Goal: Information Seeking & Learning: Check status

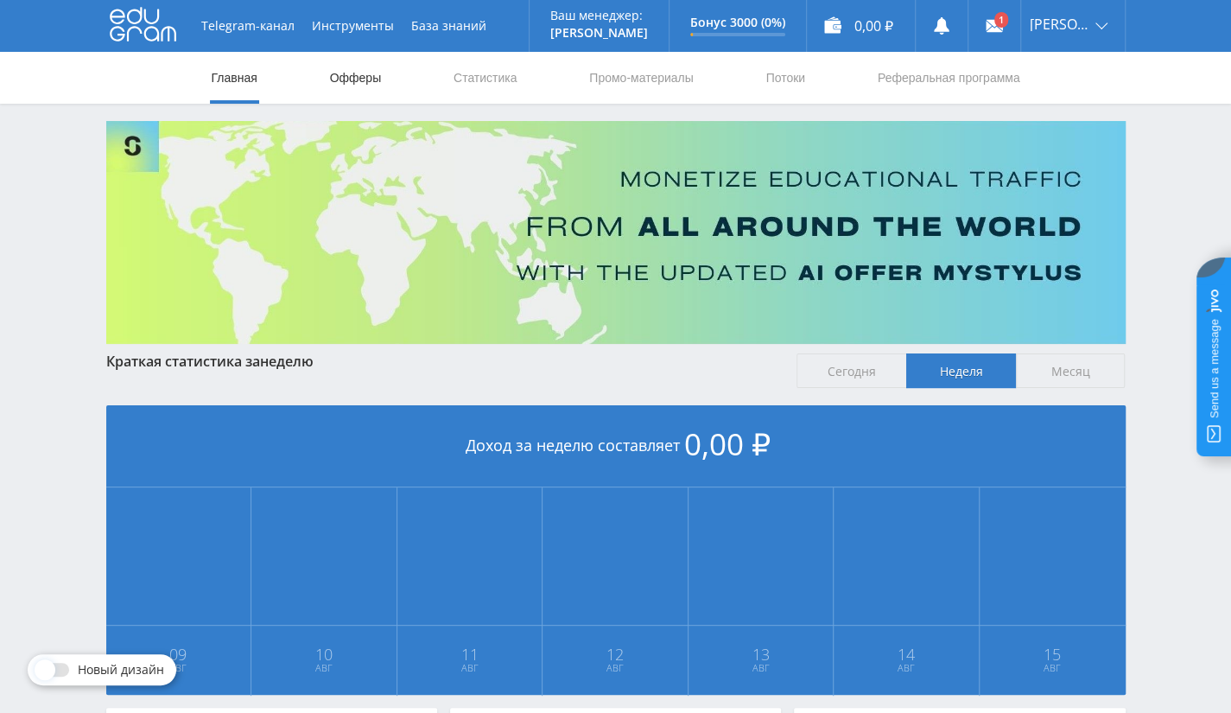
click at [361, 71] on link "Офферы" at bounding box center [355, 78] width 55 height 52
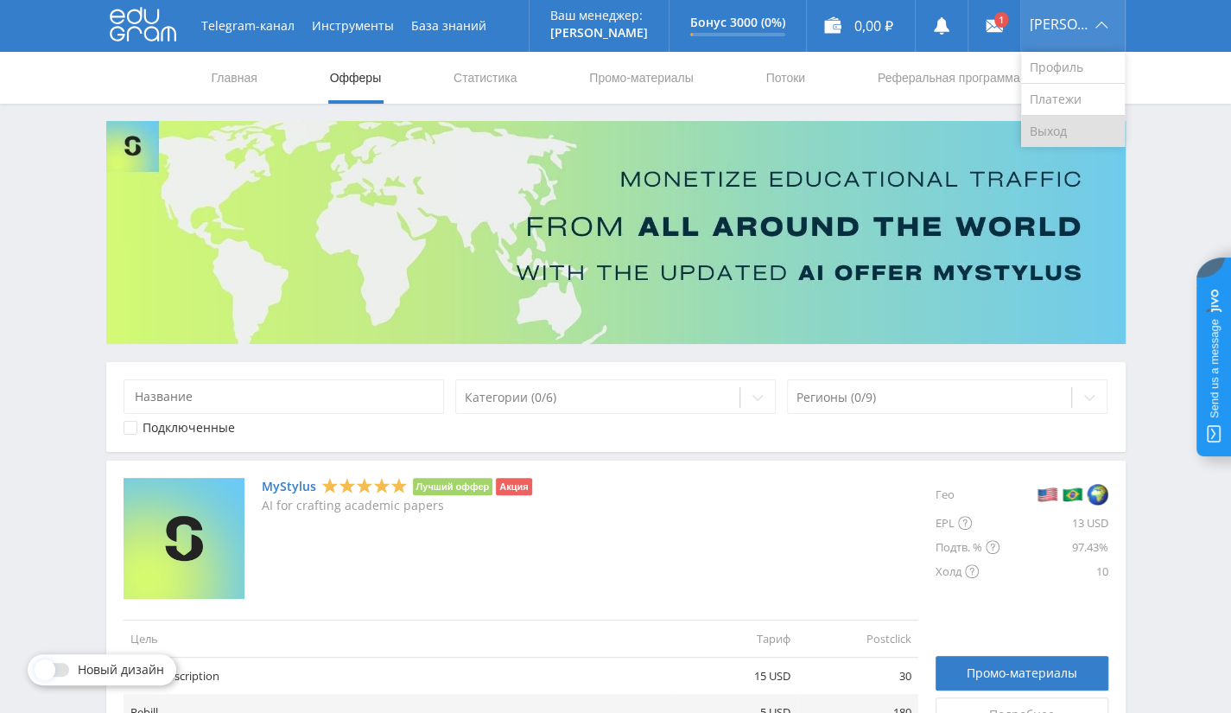
click at [1080, 125] on link "Выход" at bounding box center [1073, 131] width 104 height 31
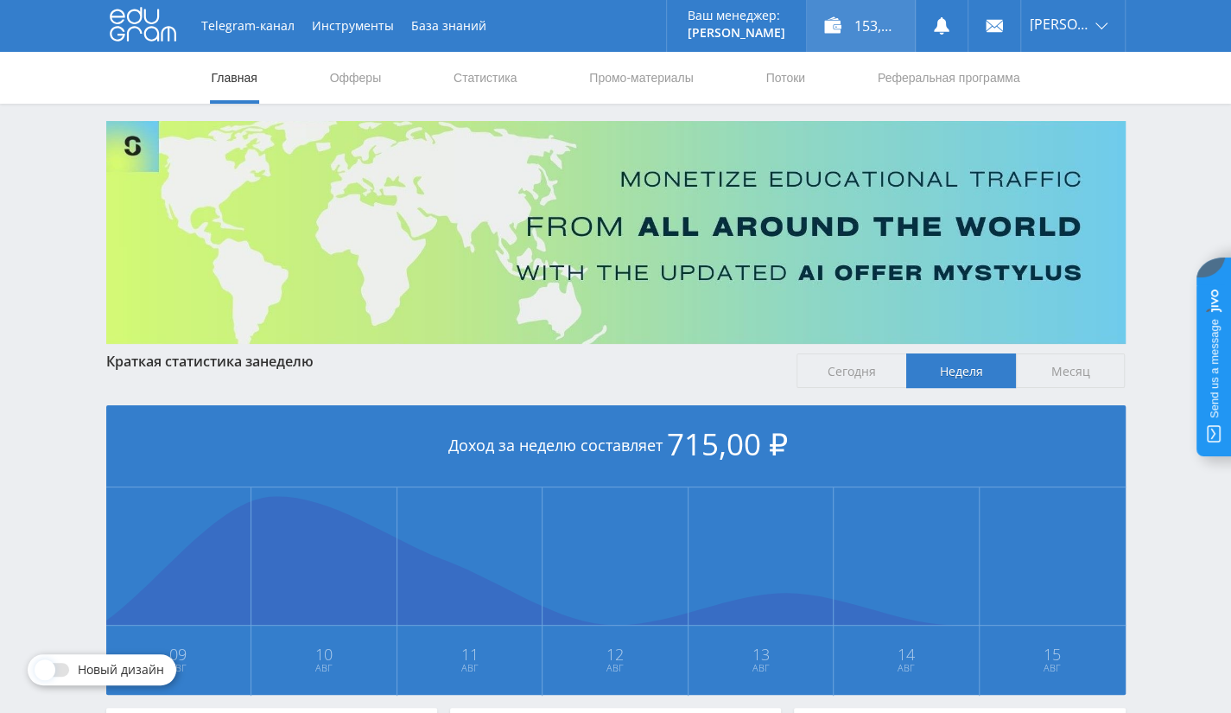
click at [899, 34] on div "153,10 ₽" at bounding box center [861, 26] width 108 height 52
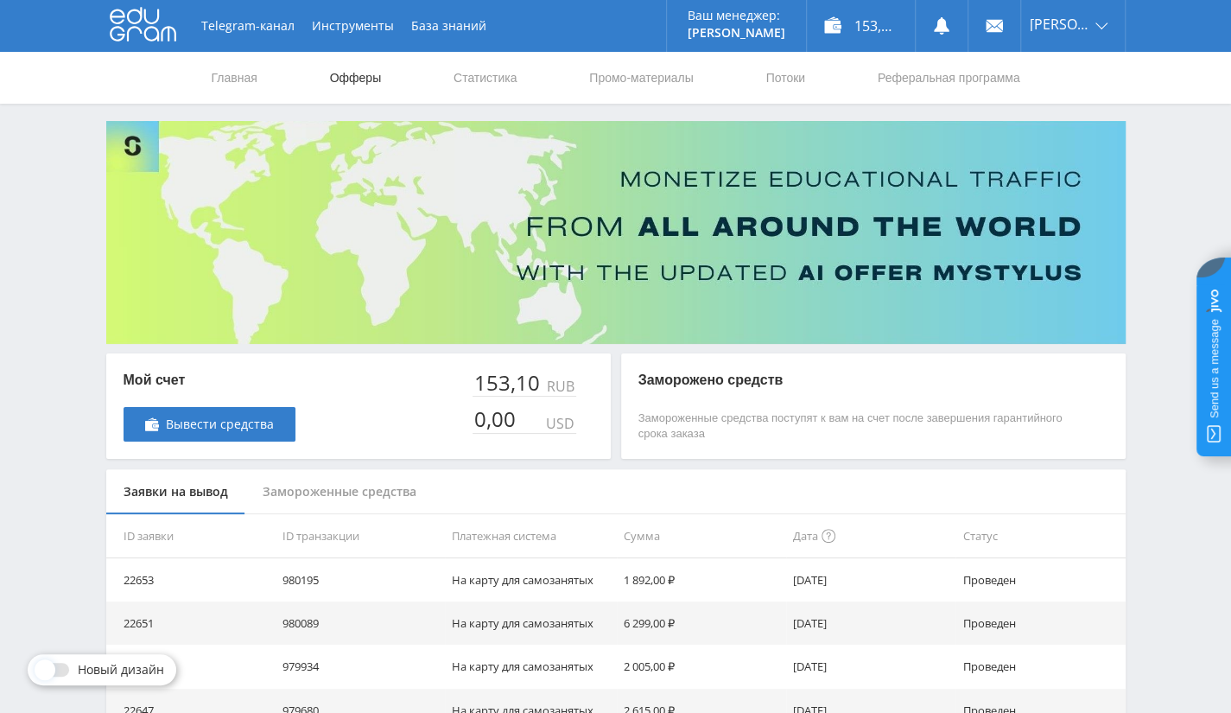
click at [366, 84] on link "Офферы" at bounding box center [355, 78] width 55 height 52
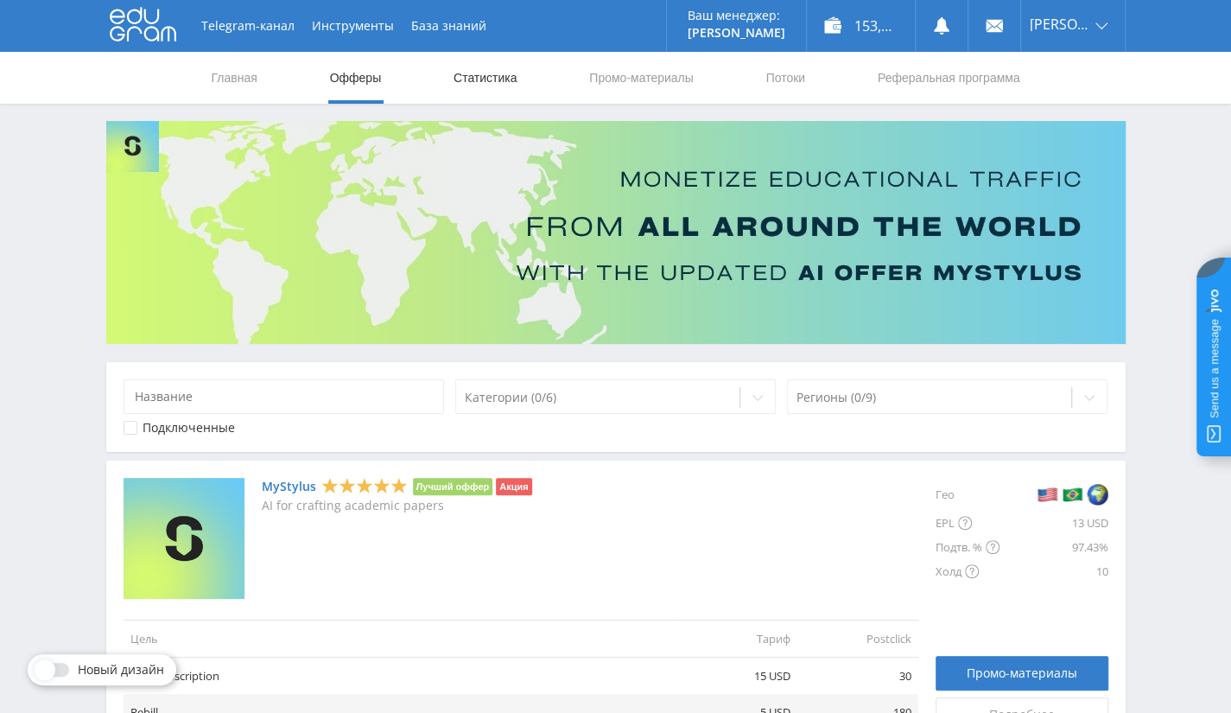
click at [513, 67] on link "Статистика" at bounding box center [485, 78] width 67 height 52
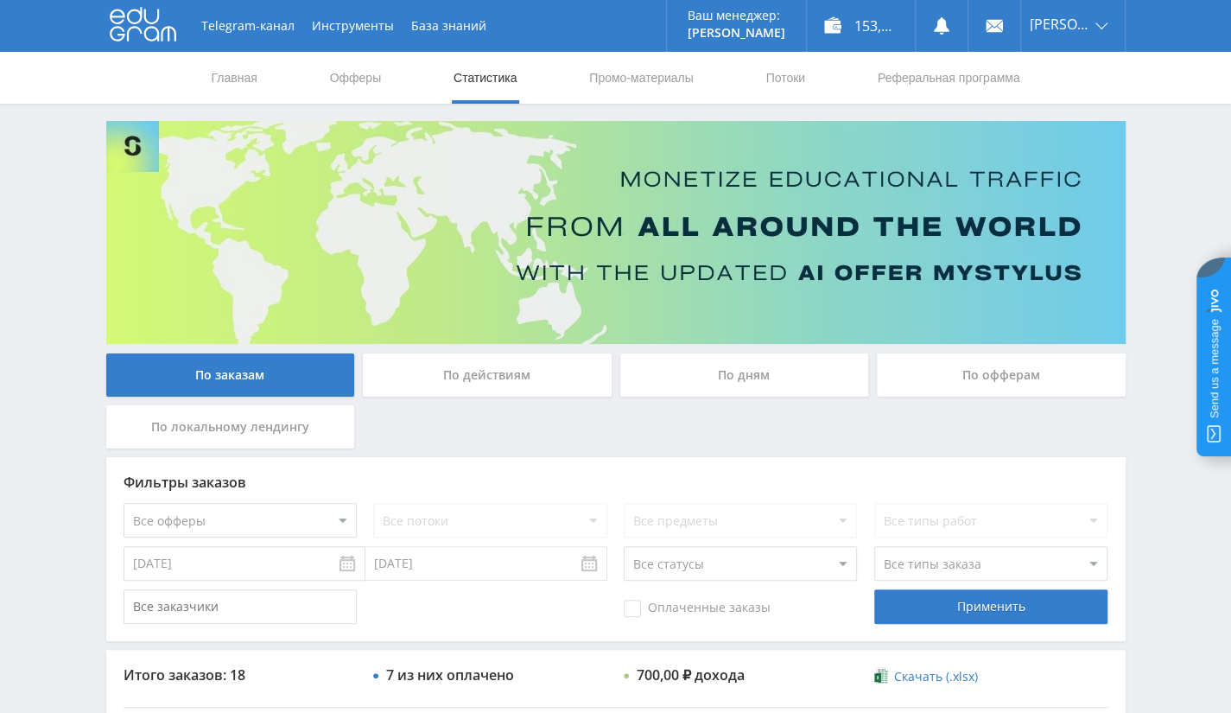
click at [1022, 370] on div "По офферам" at bounding box center [1001, 374] width 249 height 43
click at [0, 0] on input "По офферам" at bounding box center [0, 0] width 0 height 0
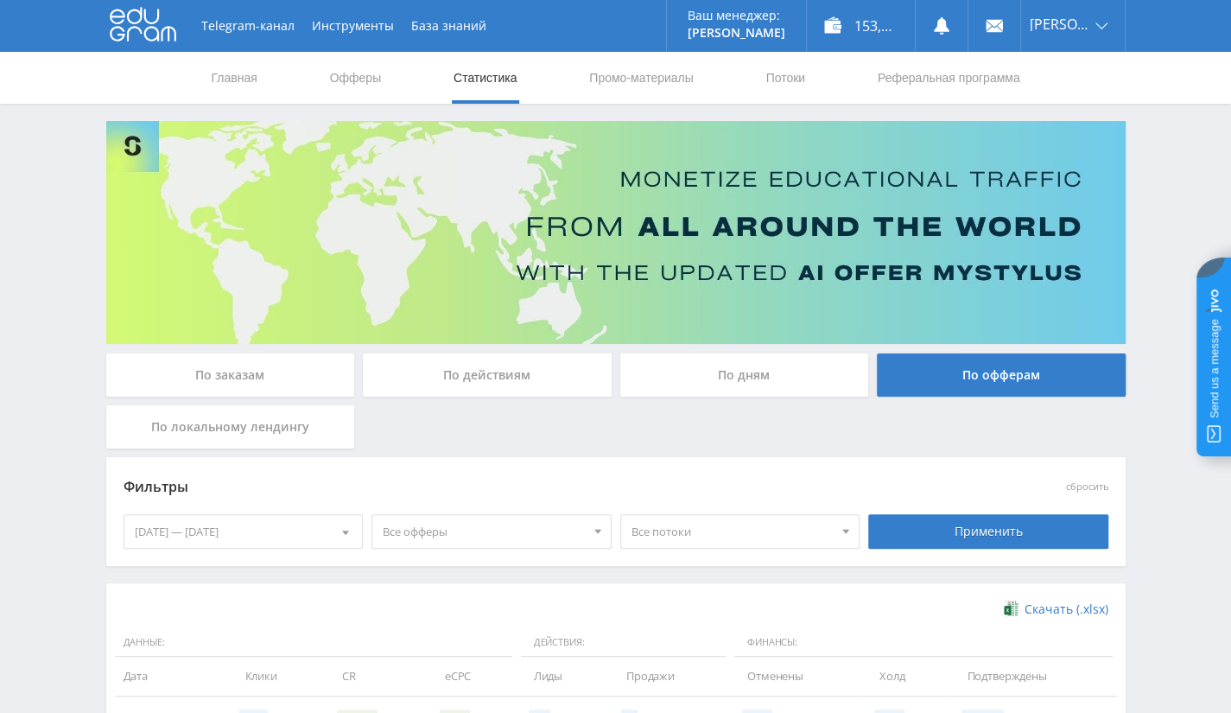
click at [278, 537] on div "[DATE] — [DATE]" at bounding box center [243, 531] width 238 height 33
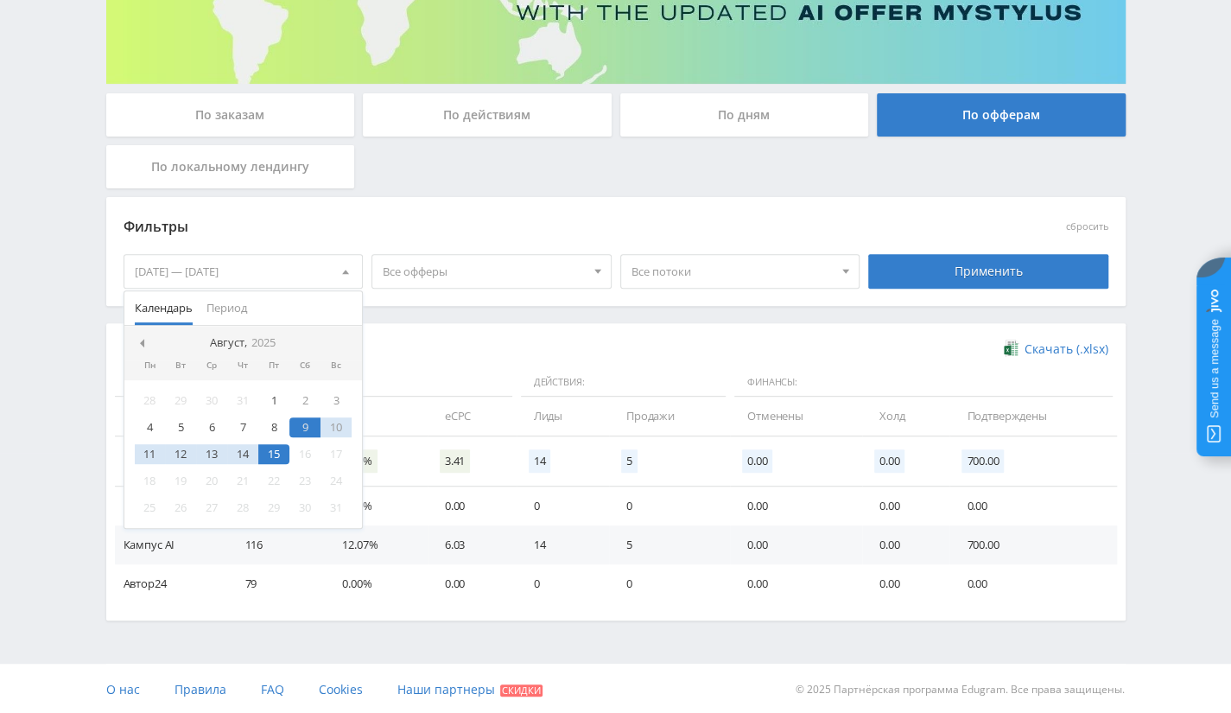
scroll to position [261, 0]
click at [146, 336] on div at bounding box center [142, 342] width 14 height 14
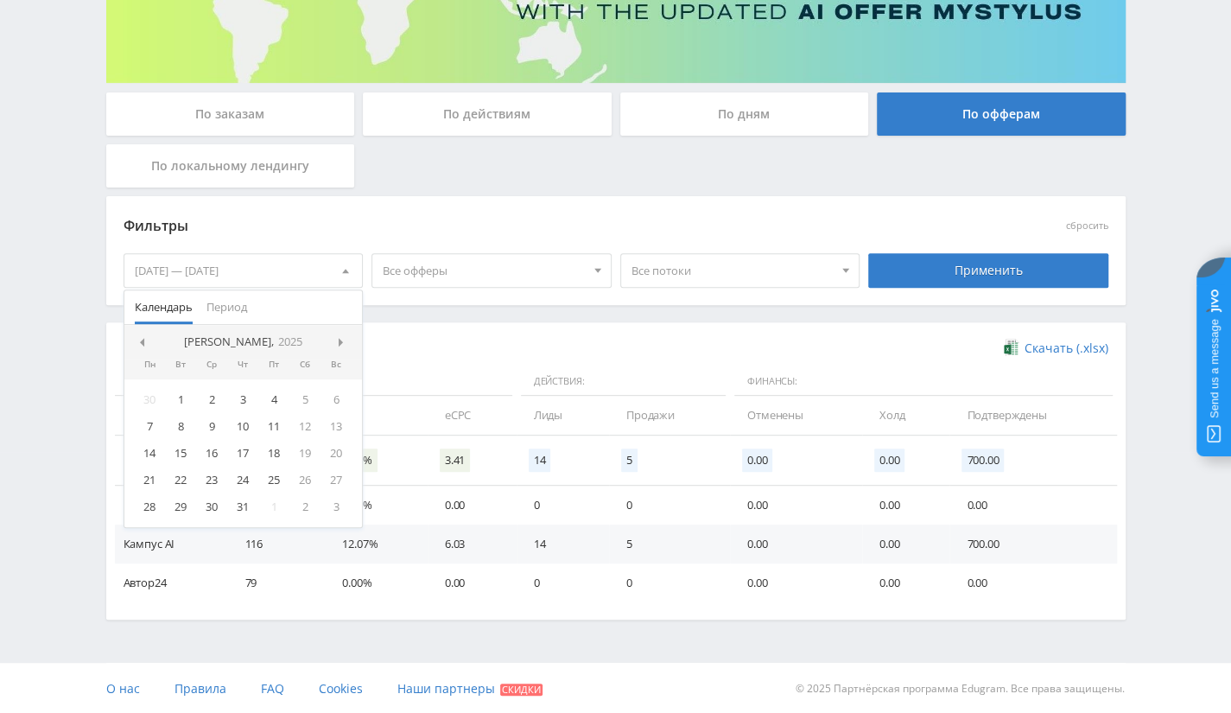
click at [146, 336] on div at bounding box center [142, 342] width 14 height 14
click at [241, 402] on div "1" at bounding box center [242, 400] width 31 height 20
click at [341, 339] on span at bounding box center [343, 342] width 9 height 9
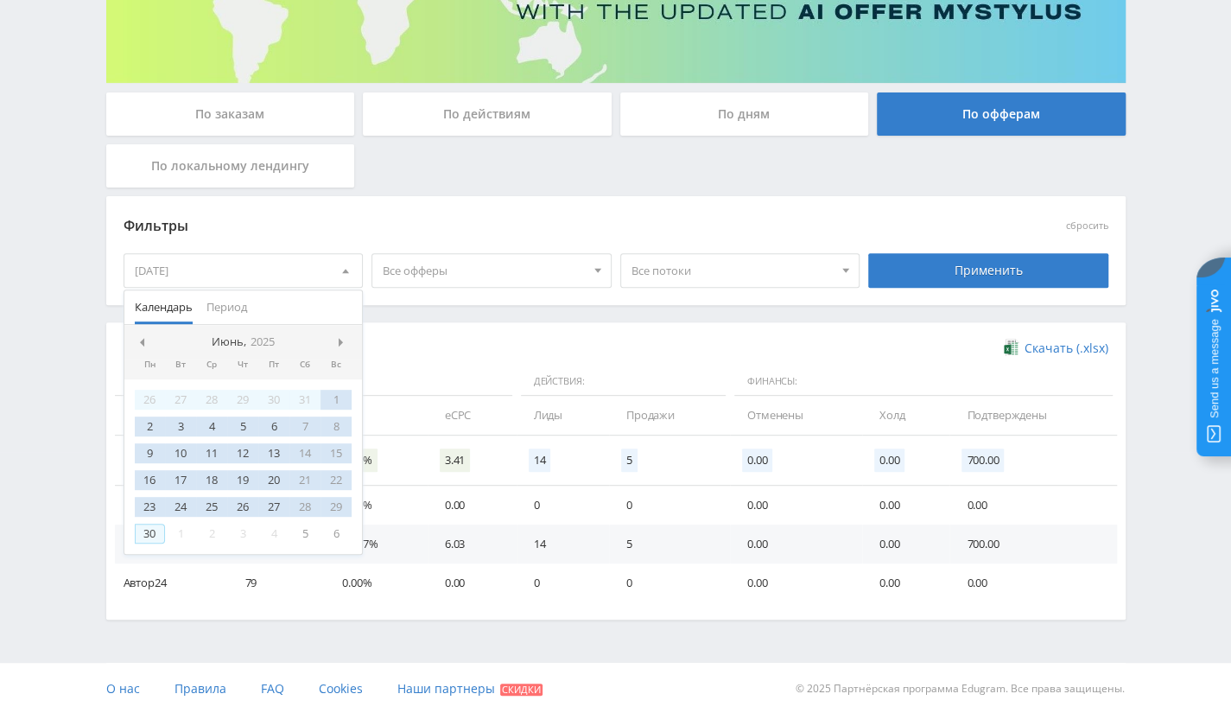
click at [150, 531] on div "30" at bounding box center [150, 533] width 31 height 20
click at [1017, 273] on div "Применить" at bounding box center [988, 270] width 240 height 35
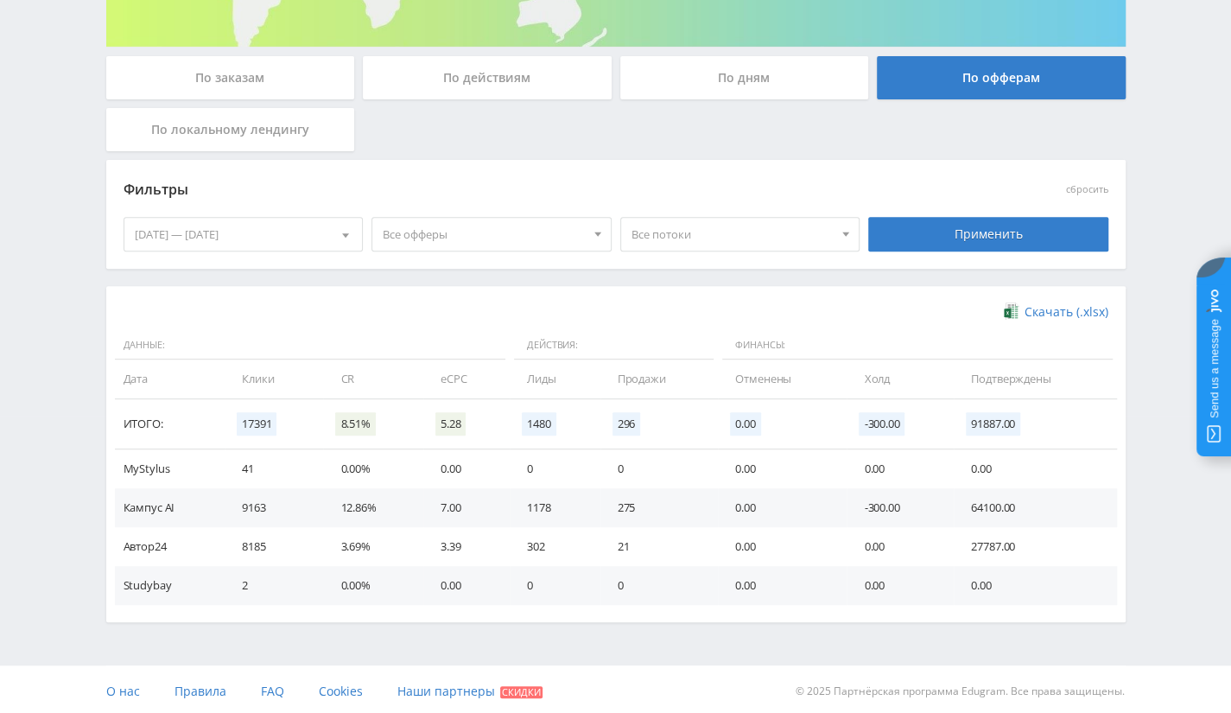
scroll to position [300, 0]
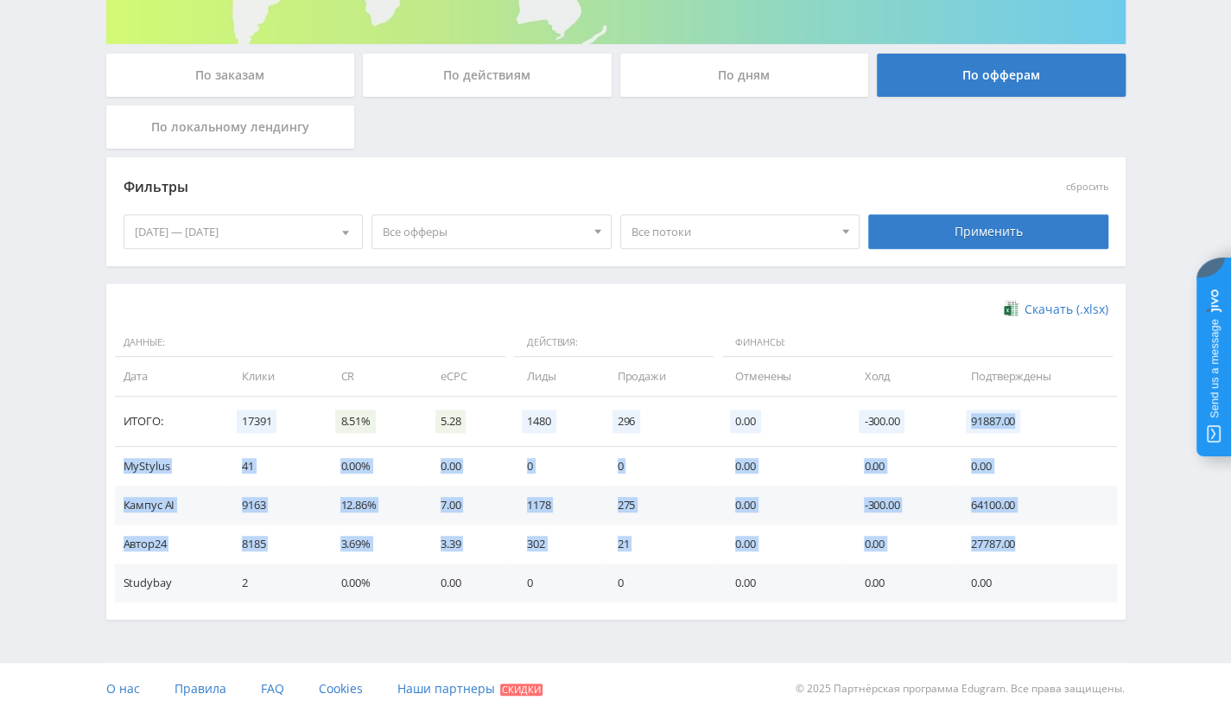
drag, startPoint x: 969, startPoint y: 421, endPoint x: 1016, endPoint y: 549, distance: 136.1
click at [1018, 549] on table "Данные: Действия: Финансы: Дата Клики CR eCPC Лиды Продажи Отменены Холд Подтве…" at bounding box center [616, 465] width 1002 height 274
click at [970, 549] on td "27787.00" at bounding box center [1035, 543] width 162 height 39
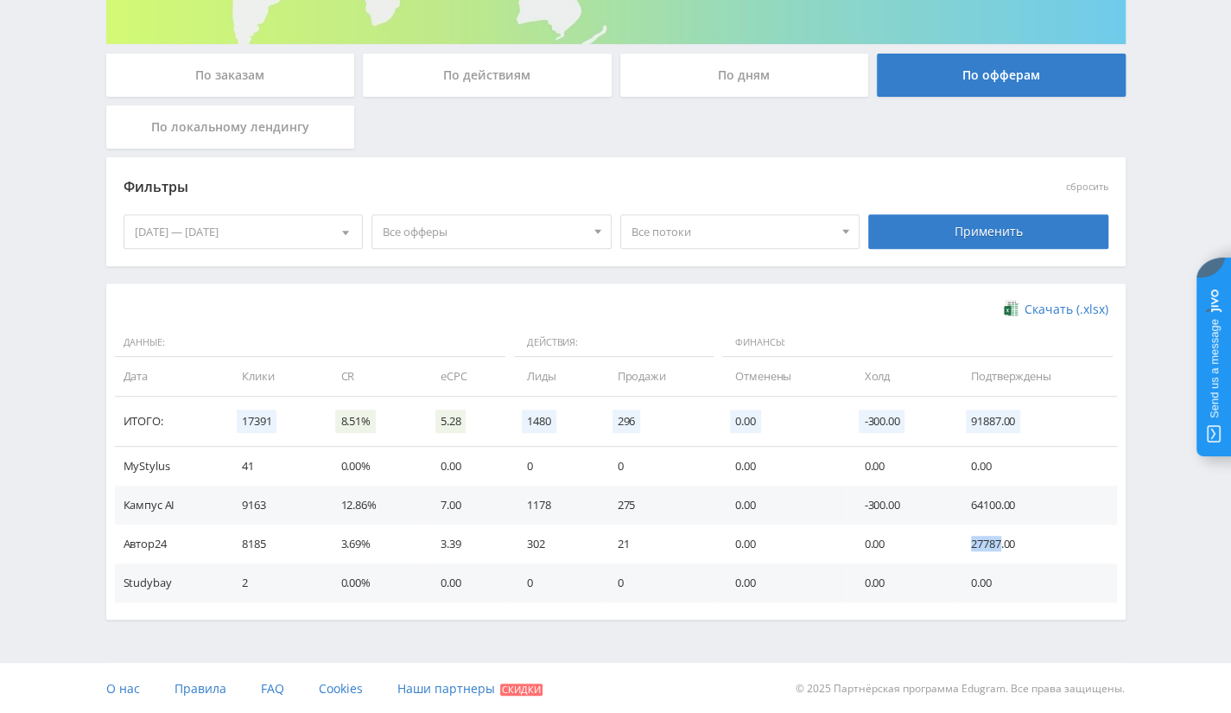
drag, startPoint x: 974, startPoint y: 546, endPoint x: 1001, endPoint y: 542, distance: 28.0
click at [1001, 542] on td "27787.00" at bounding box center [1035, 543] width 162 height 39
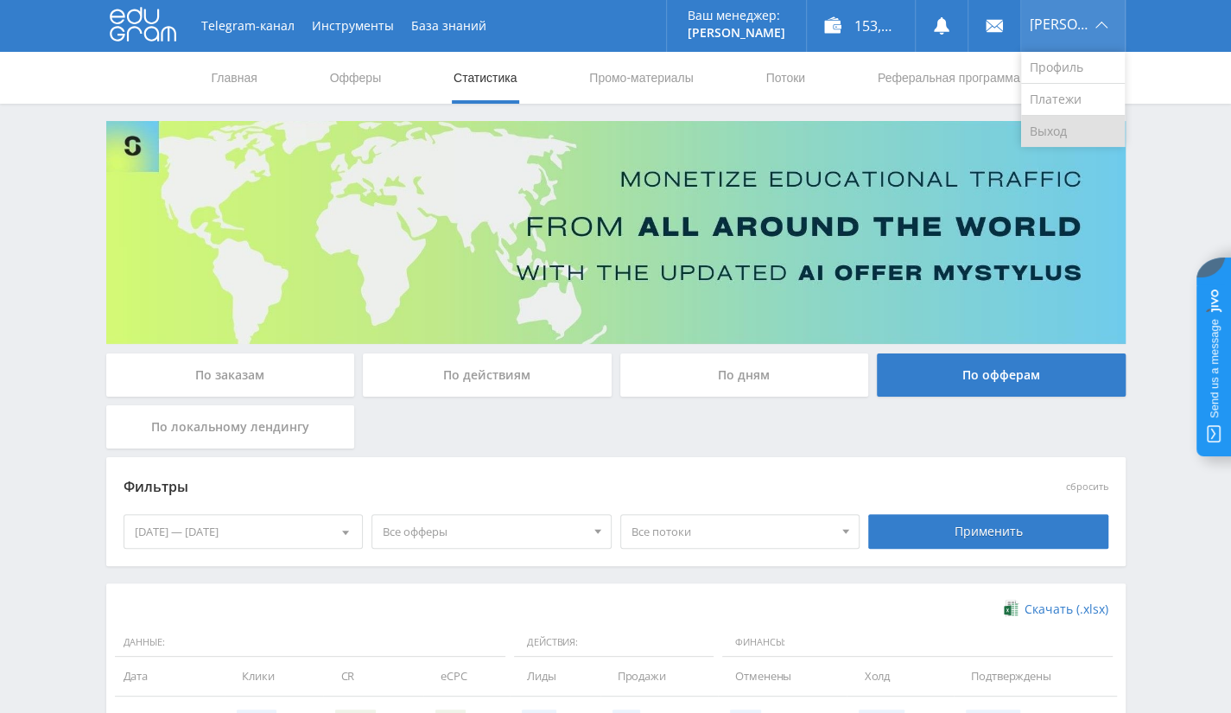
click at [1058, 122] on link "Выход" at bounding box center [1073, 131] width 104 height 31
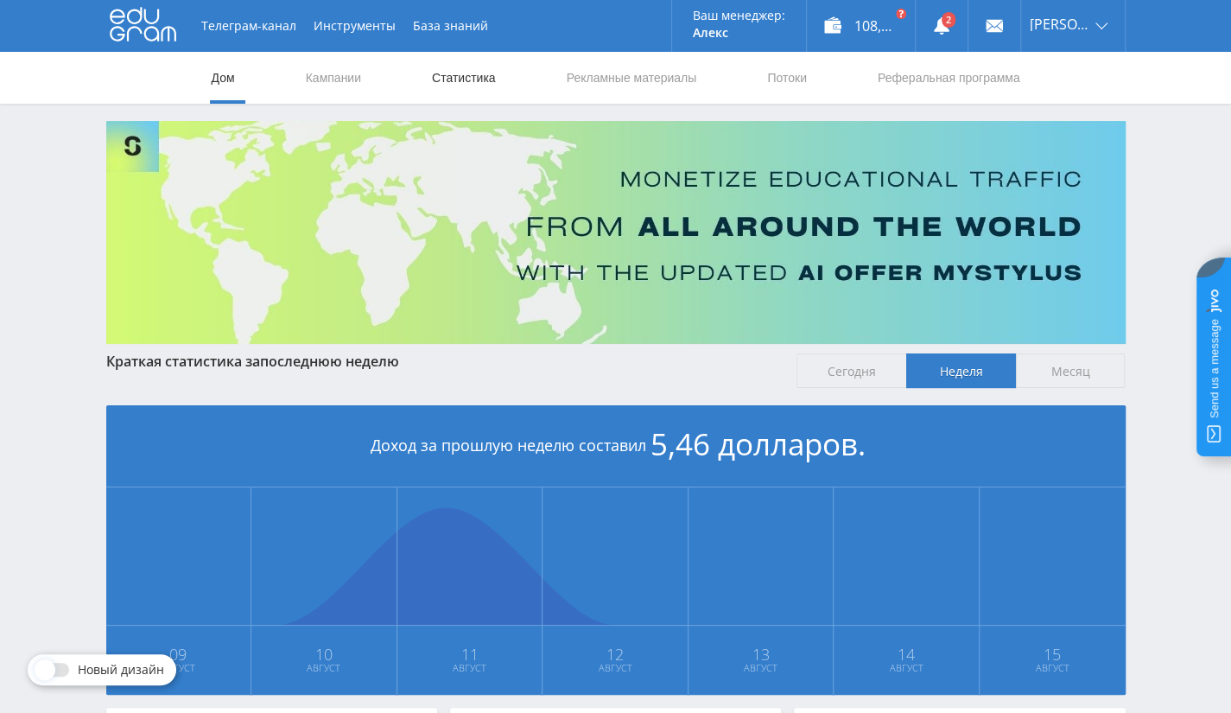
click at [467, 71] on font "Статистика" at bounding box center [464, 78] width 64 height 14
click at [316, 88] on link "Кампании" at bounding box center [333, 78] width 59 height 52
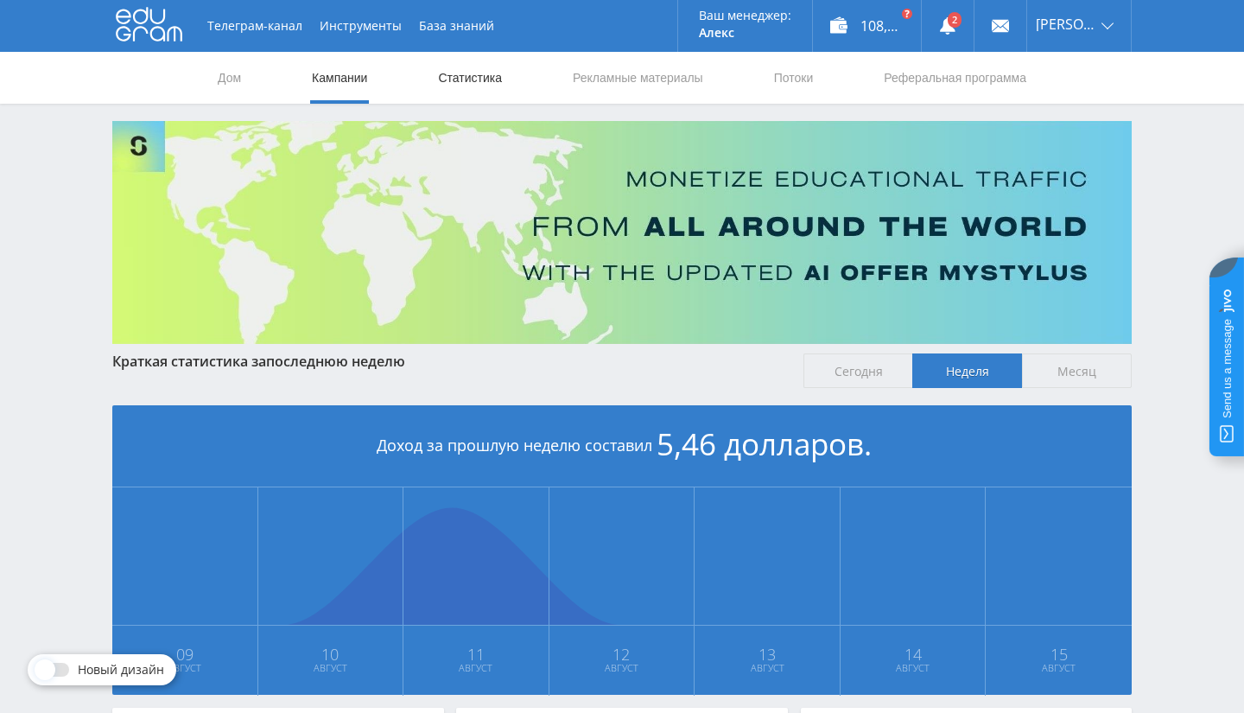
click at [450, 79] on font "Статистика" at bounding box center [470, 78] width 64 height 14
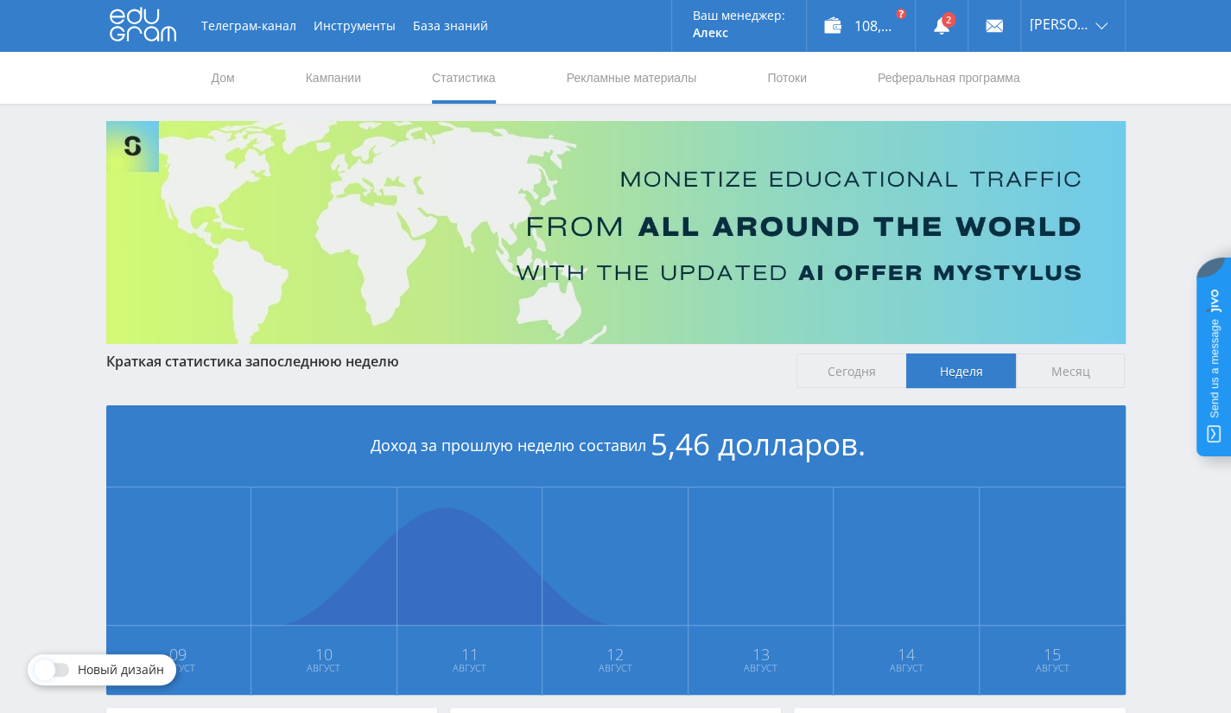
click at [853, 381] on span "Сегодня" at bounding box center [851, 370] width 110 height 35
click at [0, 0] on input "Сегодня" at bounding box center [0, 0] width 0 height 0
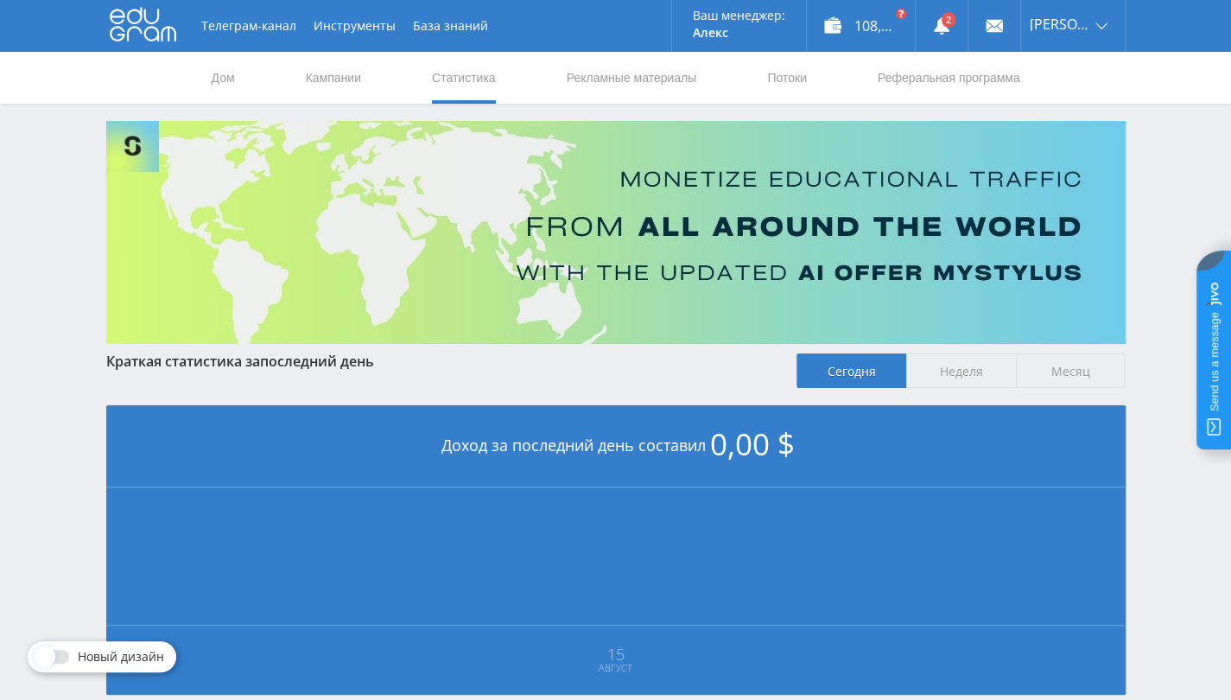
click at [1046, 357] on span "Месяц" at bounding box center [1071, 370] width 110 height 35
click at [0, 0] on input "Месяц" at bounding box center [0, 0] width 0 height 0
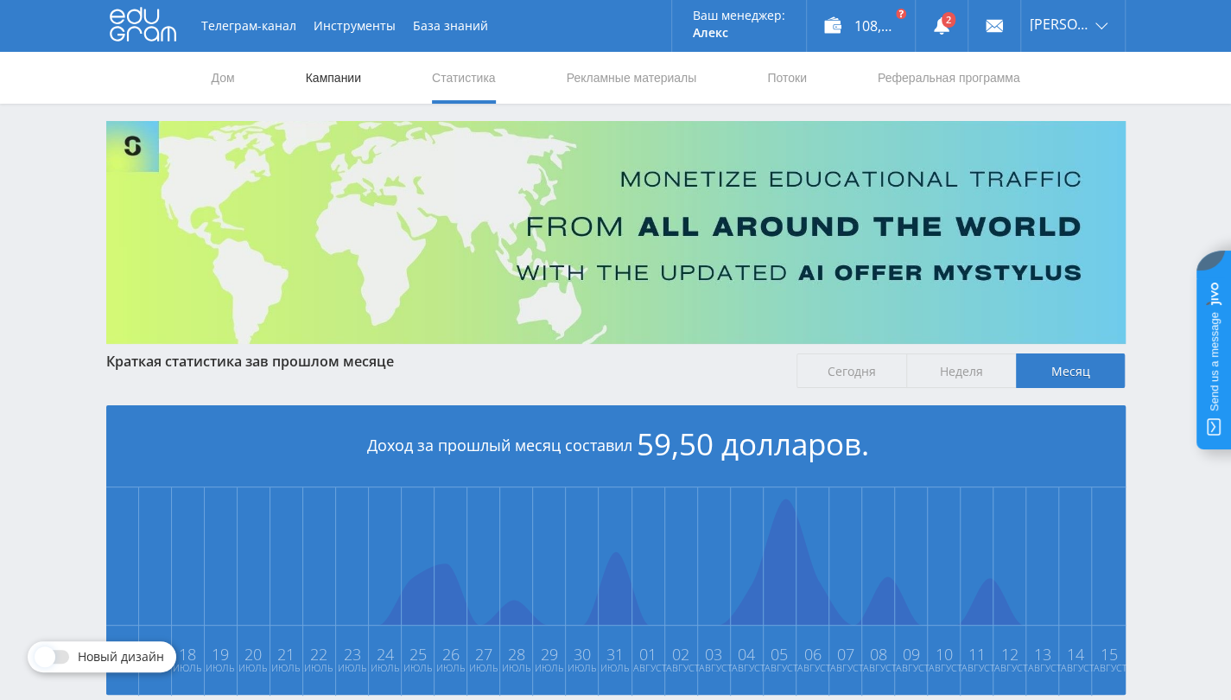
click at [317, 75] on font "Кампании" at bounding box center [333, 78] width 55 height 14
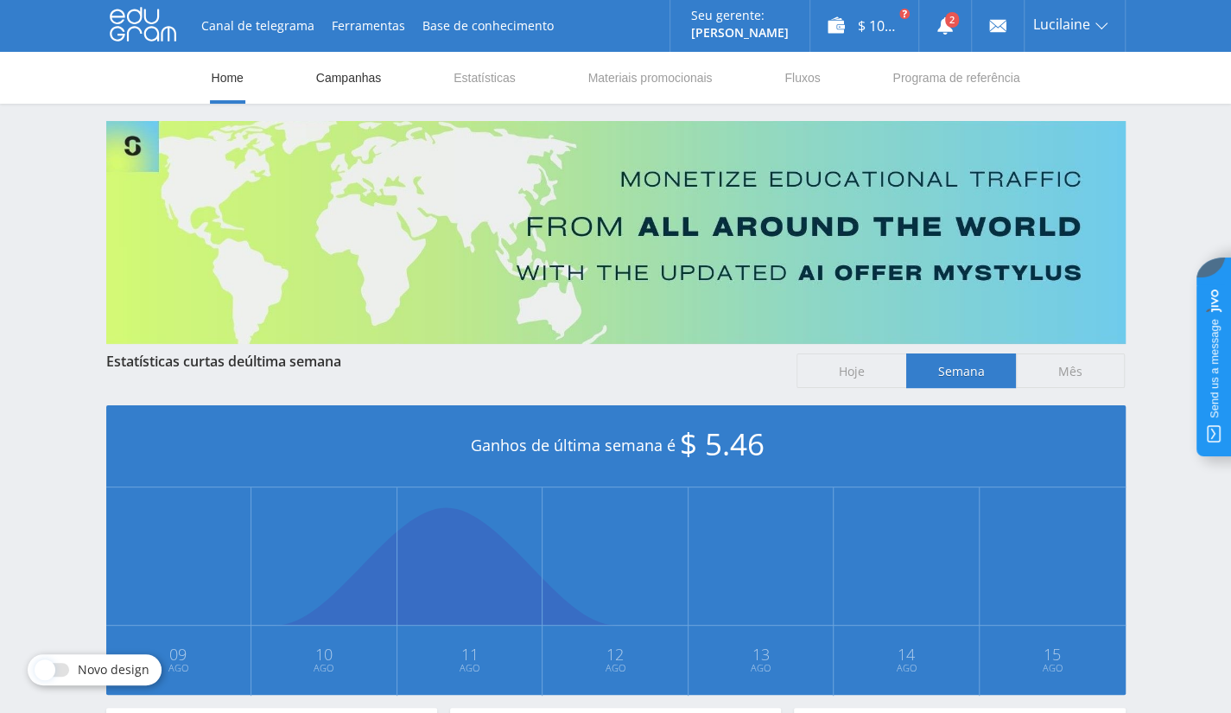
click at [351, 74] on link "Campanhas" at bounding box center [348, 78] width 69 height 52
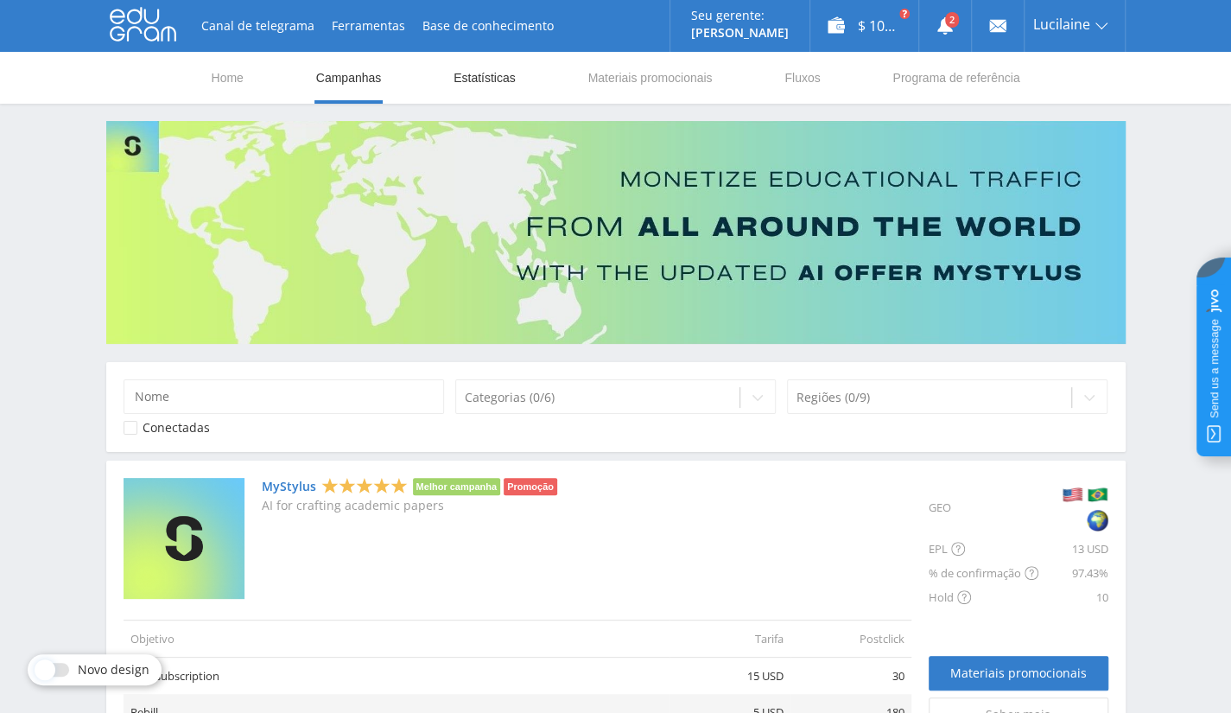
click at [491, 77] on link "Estatísticas" at bounding box center [485, 78] width 66 height 52
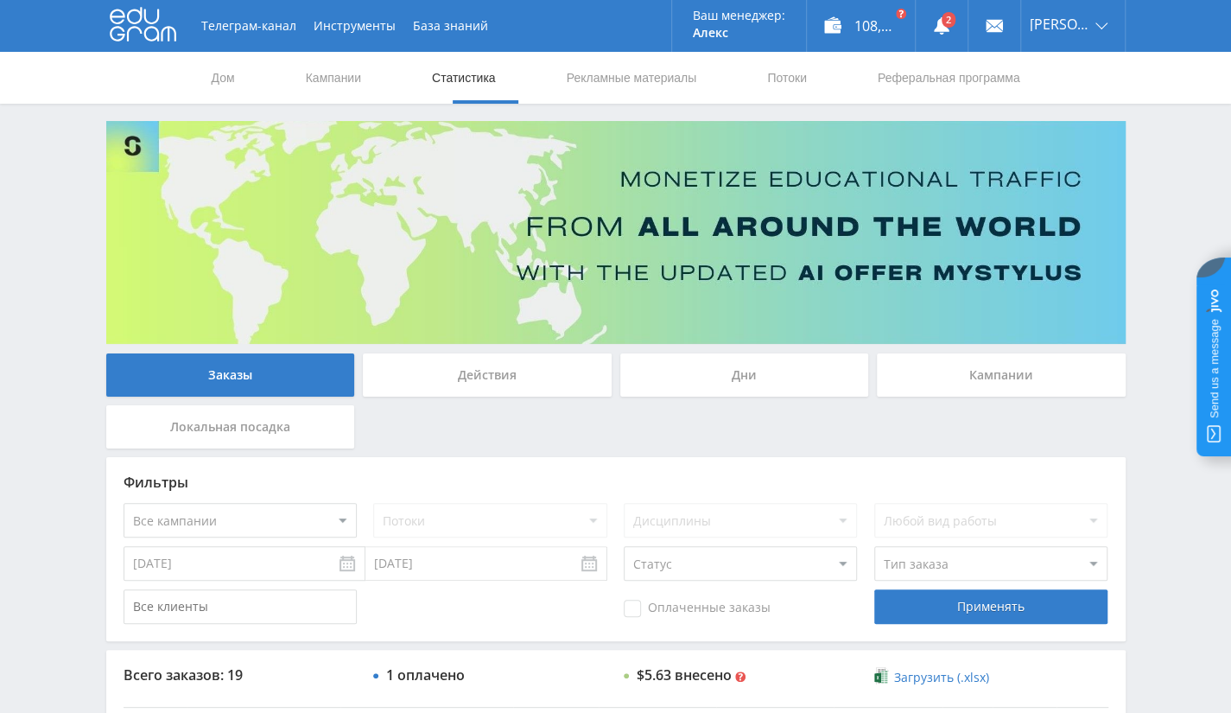
click at [498, 390] on div "Действия" at bounding box center [487, 374] width 249 height 43
click at [0, 0] on input "Действия" at bounding box center [0, 0] width 0 height 0
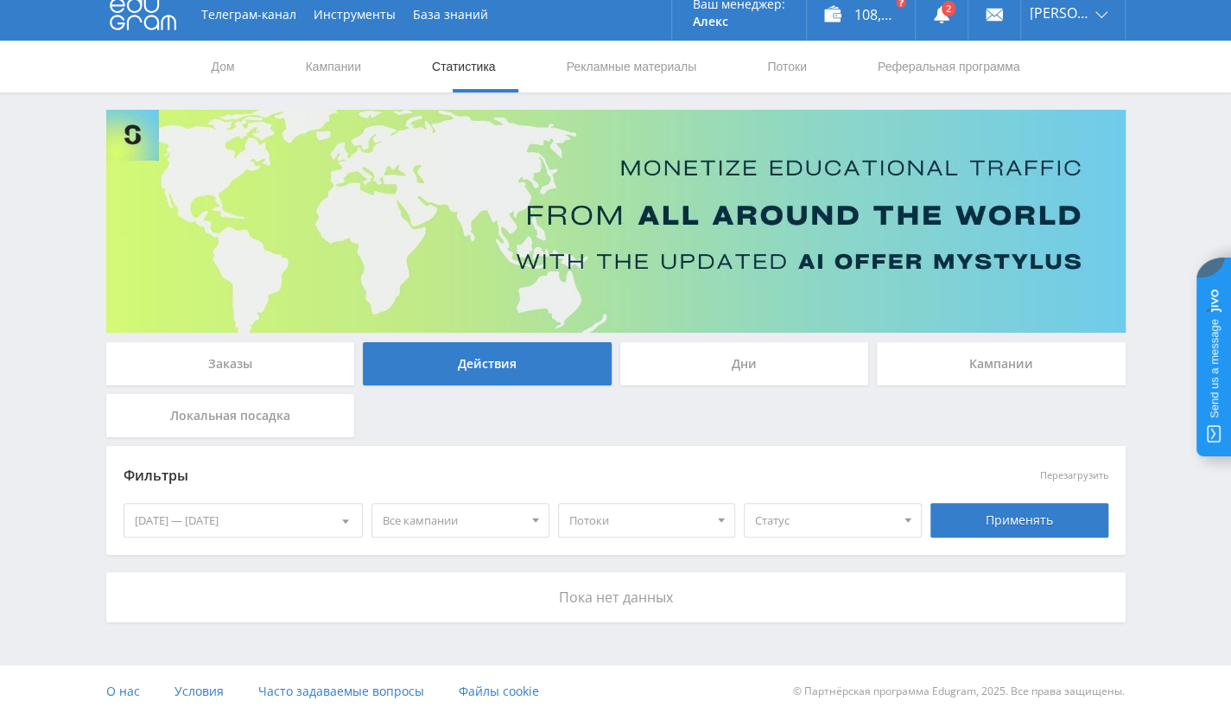
scroll to position [15, 0]
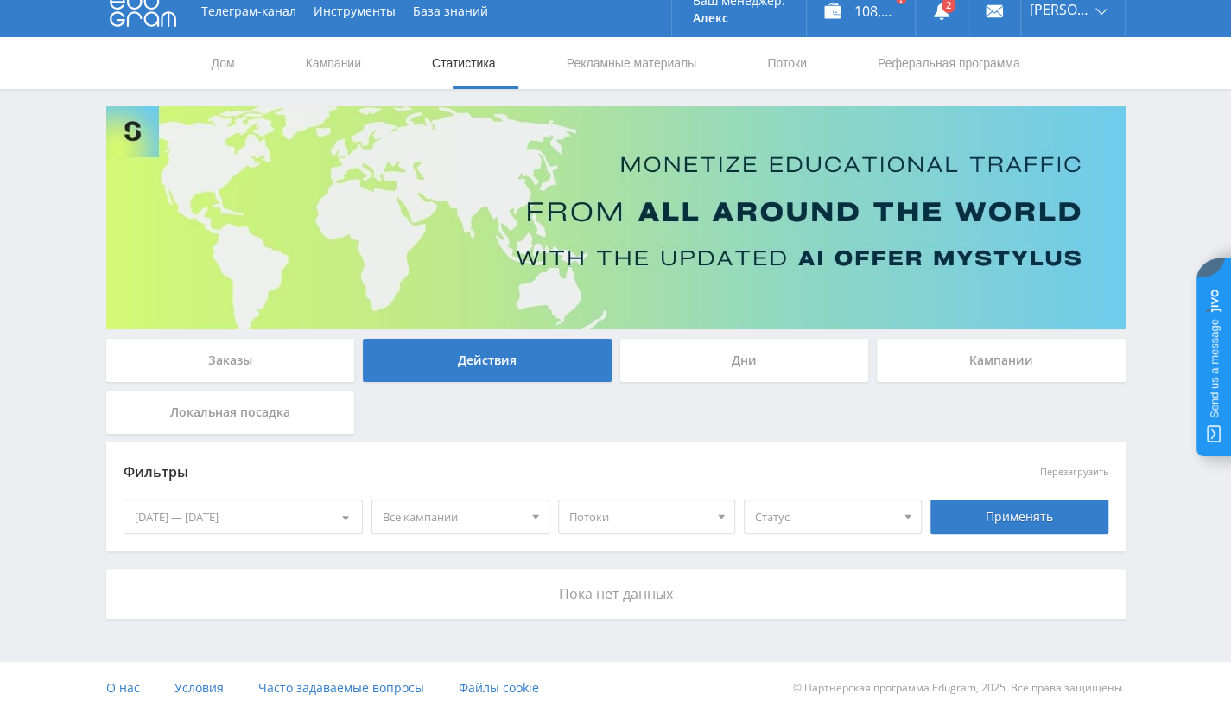
click at [252, 358] on div "Заказы" at bounding box center [230, 360] width 249 height 43
click at [0, 0] on input "Заказы" at bounding box center [0, 0] width 0 height 0
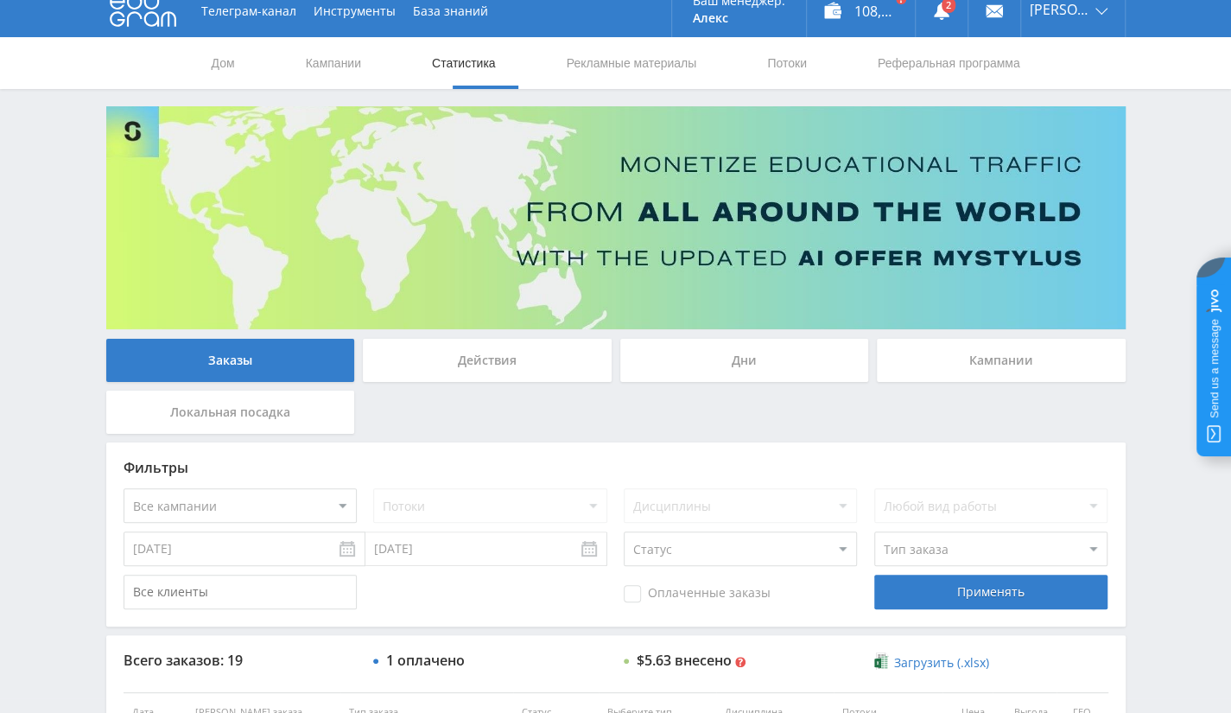
click at [720, 371] on div "Дни" at bounding box center [744, 360] width 249 height 43
click at [0, 0] on input "Дни" at bounding box center [0, 0] width 0 height 0
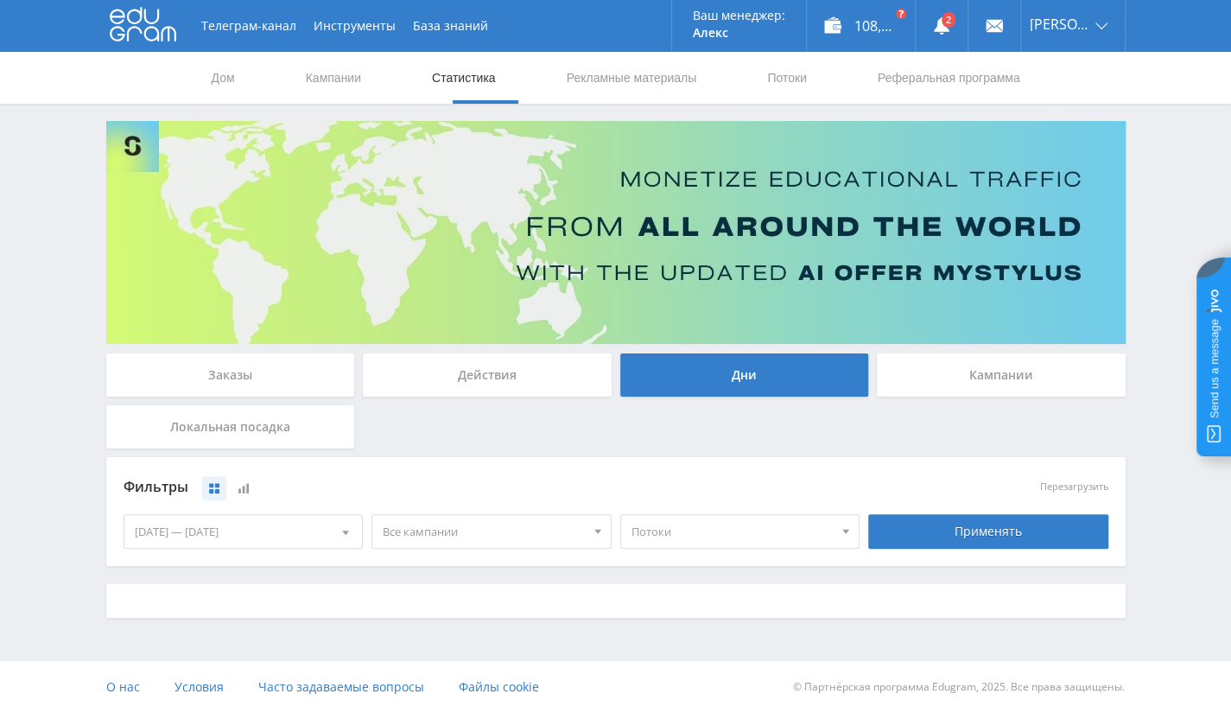
scroll to position [0, 0]
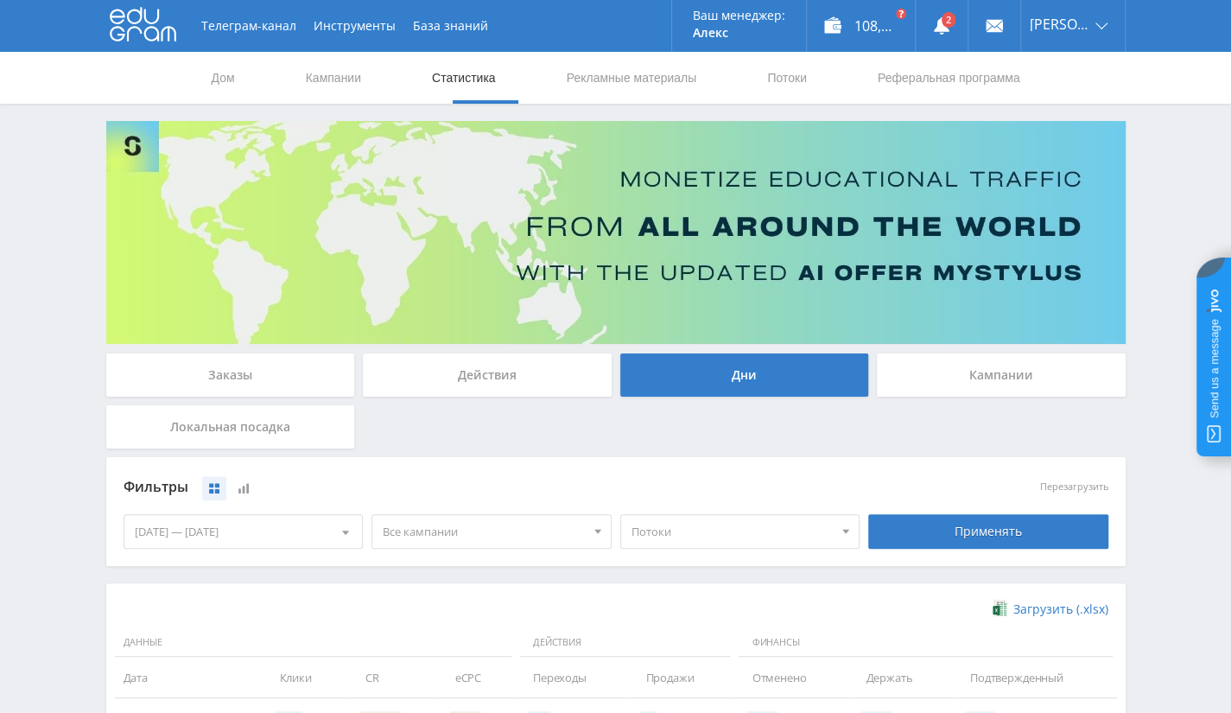
drag, startPoint x: 1012, startPoint y: 376, endPoint x: 1007, endPoint y: 384, distance: 10.1
click at [1011, 377] on font "Кампании" at bounding box center [1001, 374] width 64 height 16
click at [962, 379] on div "Кампании" at bounding box center [1001, 374] width 249 height 43
click at [0, 0] on input "Кампании" at bounding box center [0, 0] width 0 height 0
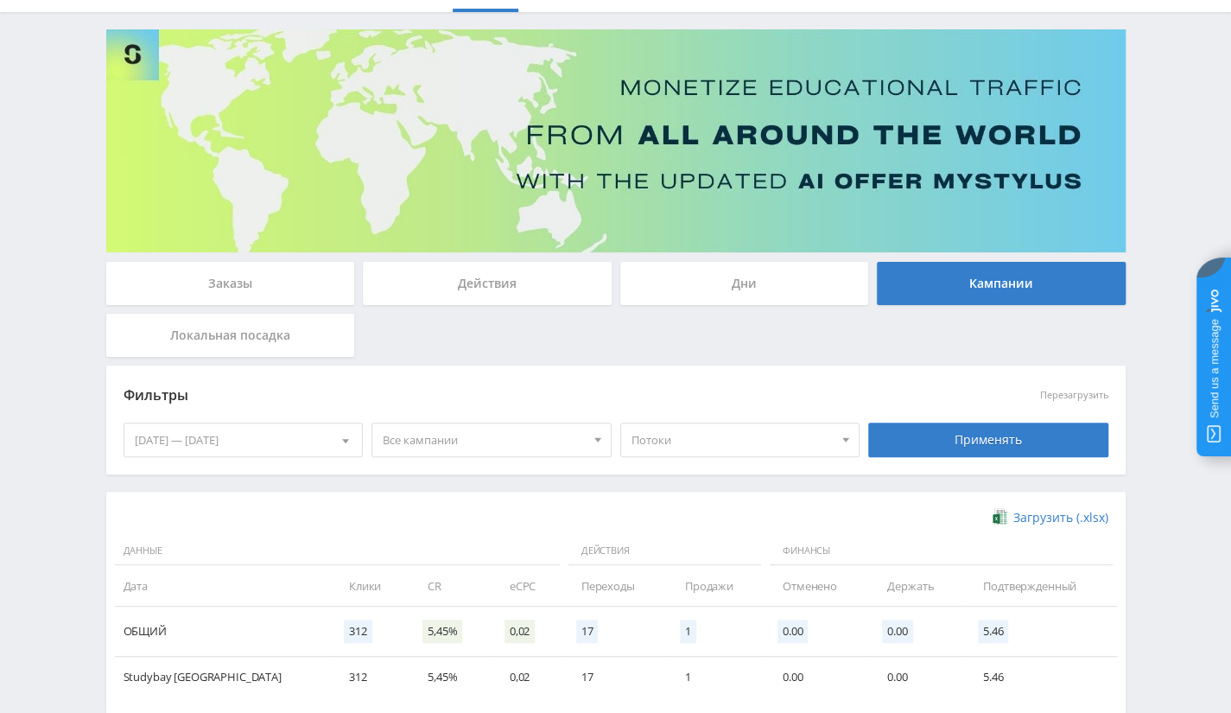
scroll to position [186, 0]
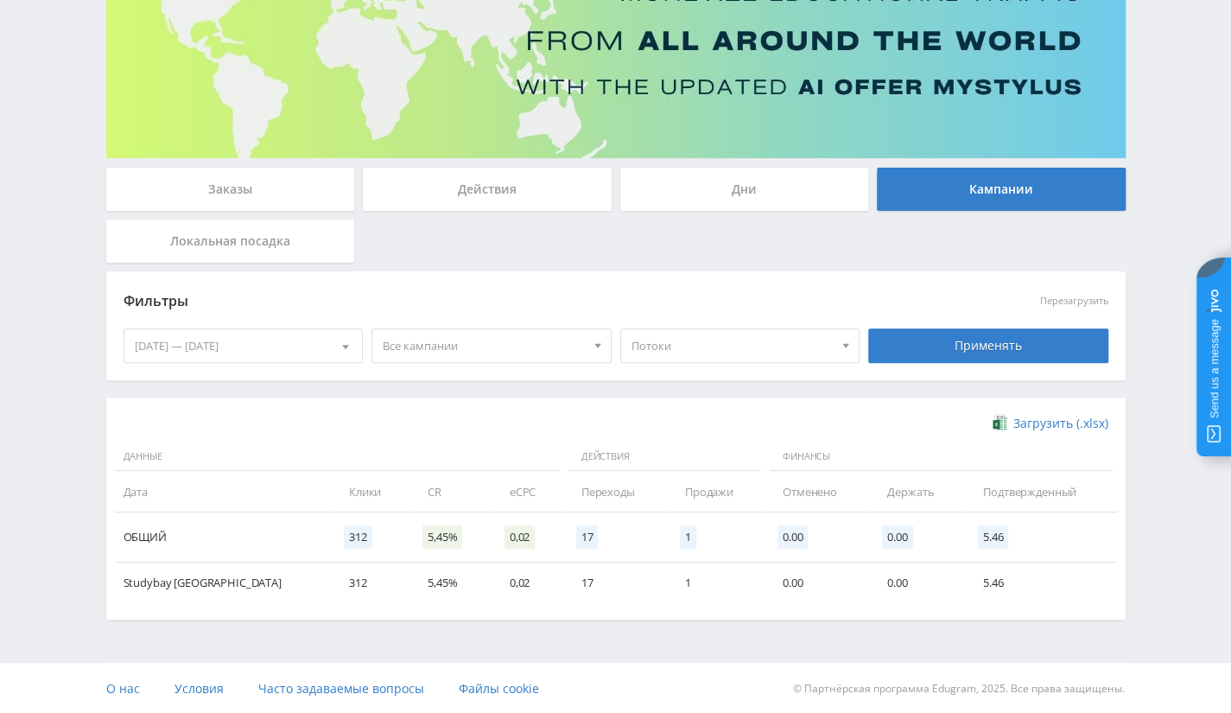
click at [270, 338] on div "09.08.2025 — 15.08.2025" at bounding box center [243, 345] width 238 height 33
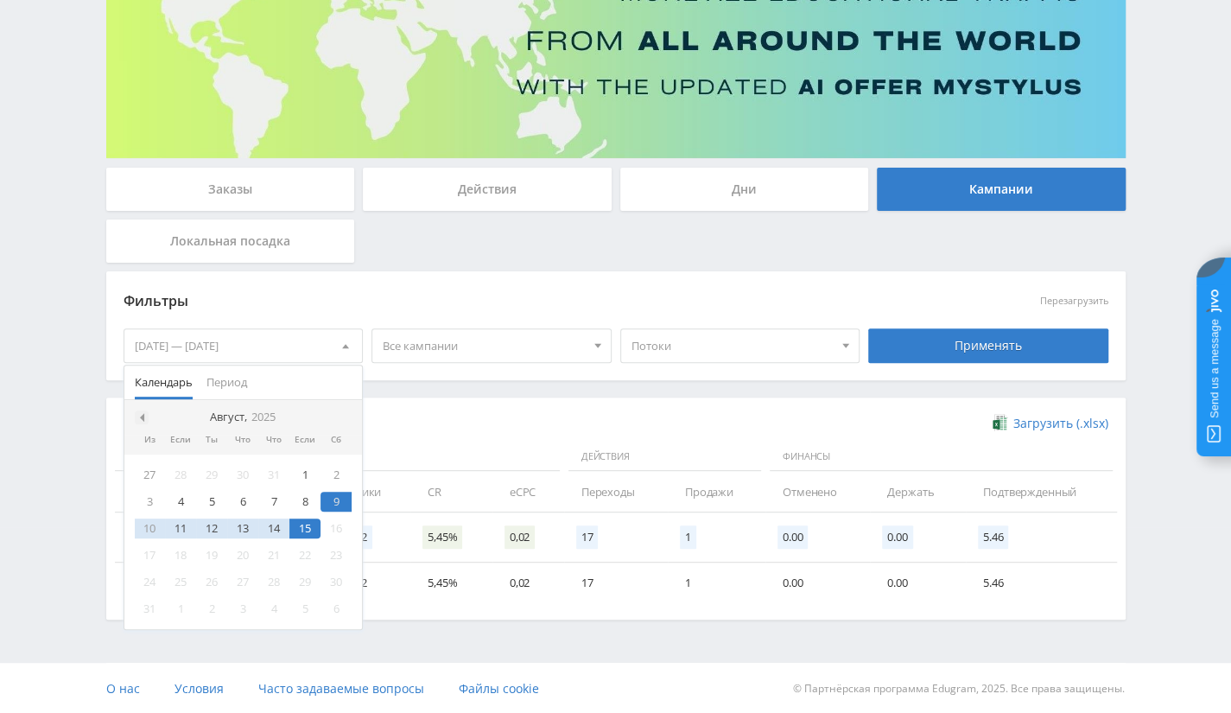
click at [142, 418] on span at bounding box center [140, 417] width 9 height 9
click at [149, 467] on font "1" at bounding box center [150, 474] width 6 height 16
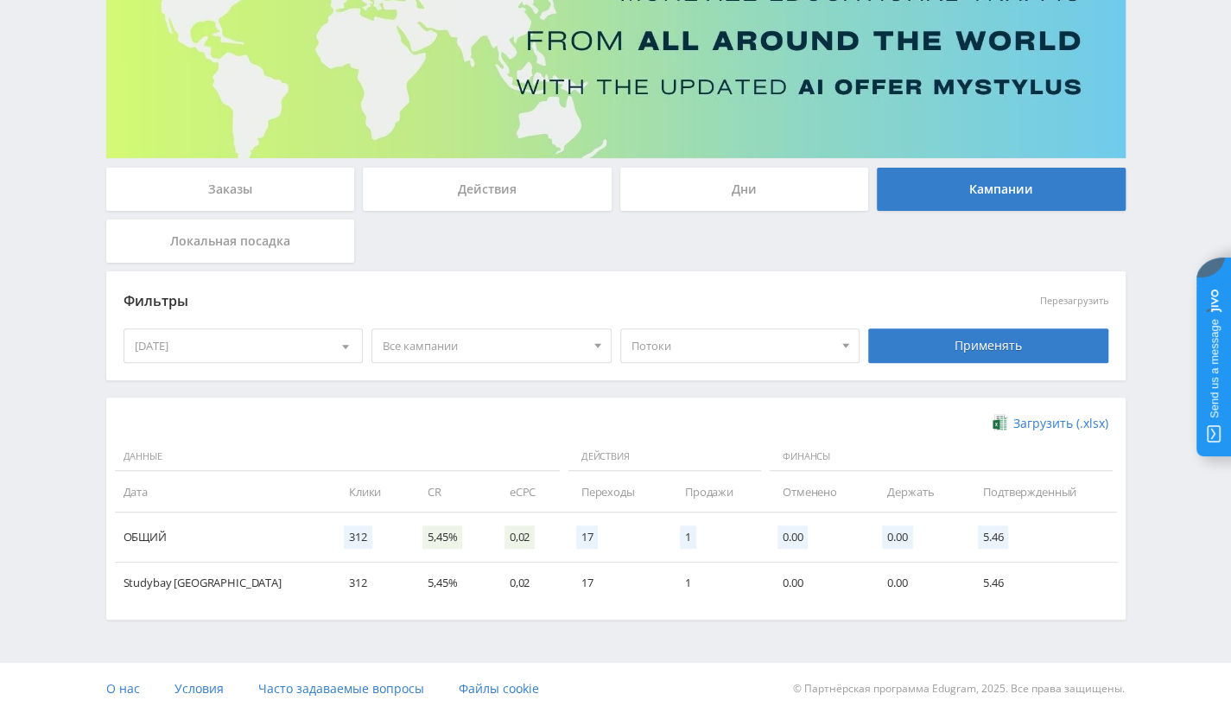
click at [286, 345] on div "01.06.2025" at bounding box center [243, 345] width 238 height 33
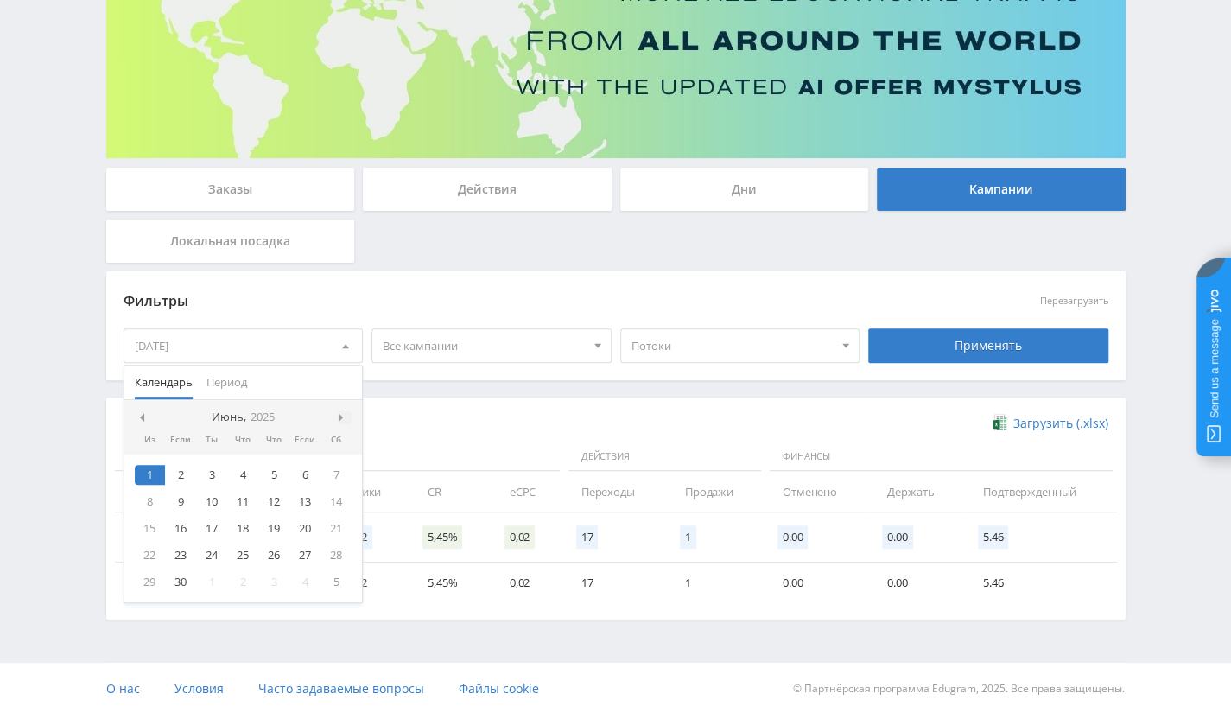
click at [344, 417] on span at bounding box center [343, 417] width 9 height 9
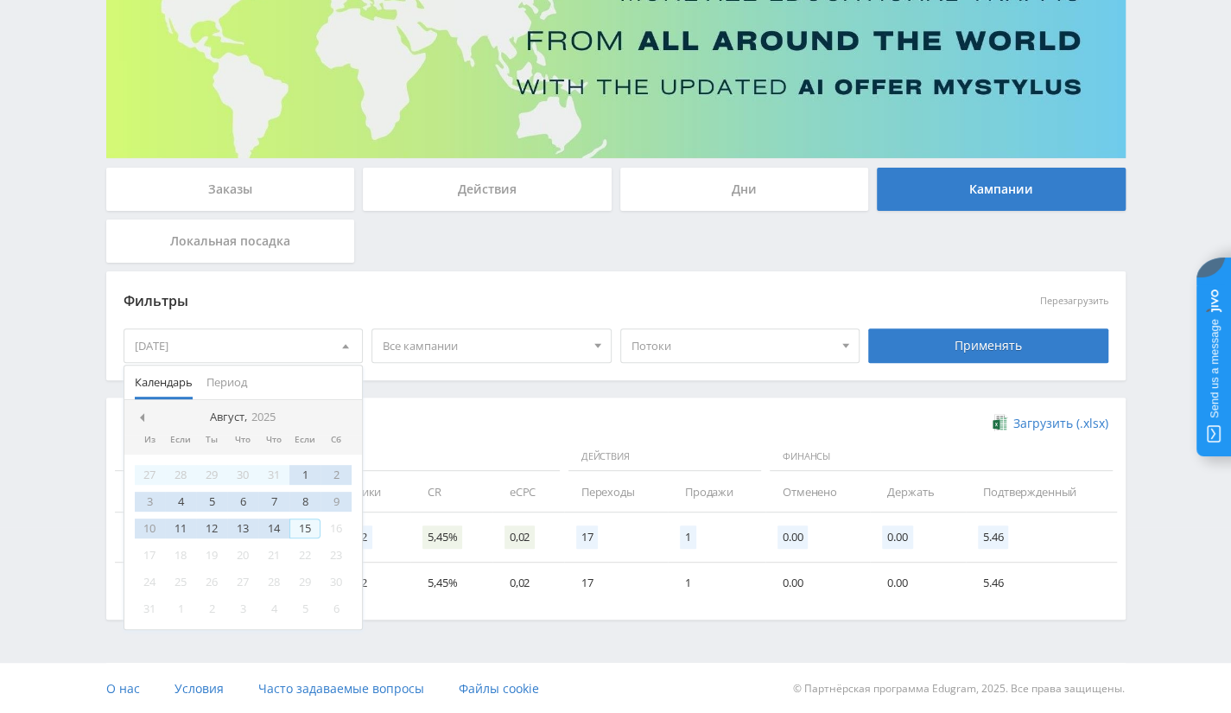
click at [305, 523] on font "15" at bounding box center [305, 528] width 12 height 16
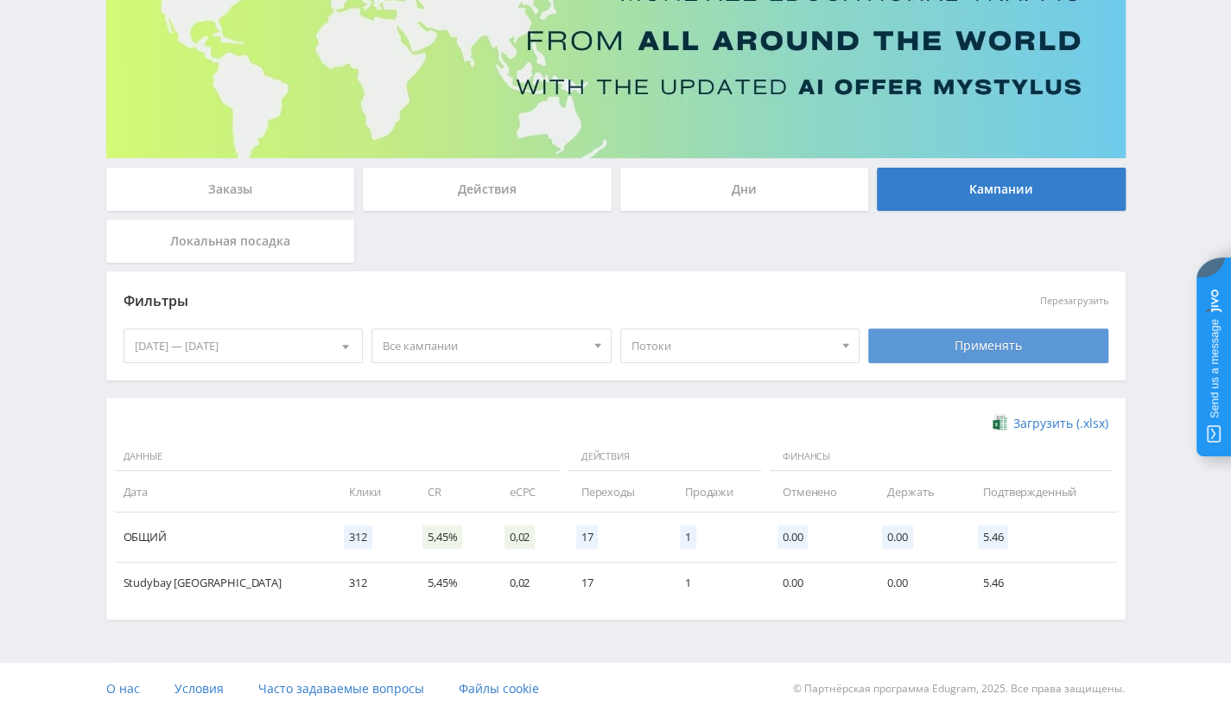
click at [981, 351] on font "Применять" at bounding box center [988, 345] width 67 height 16
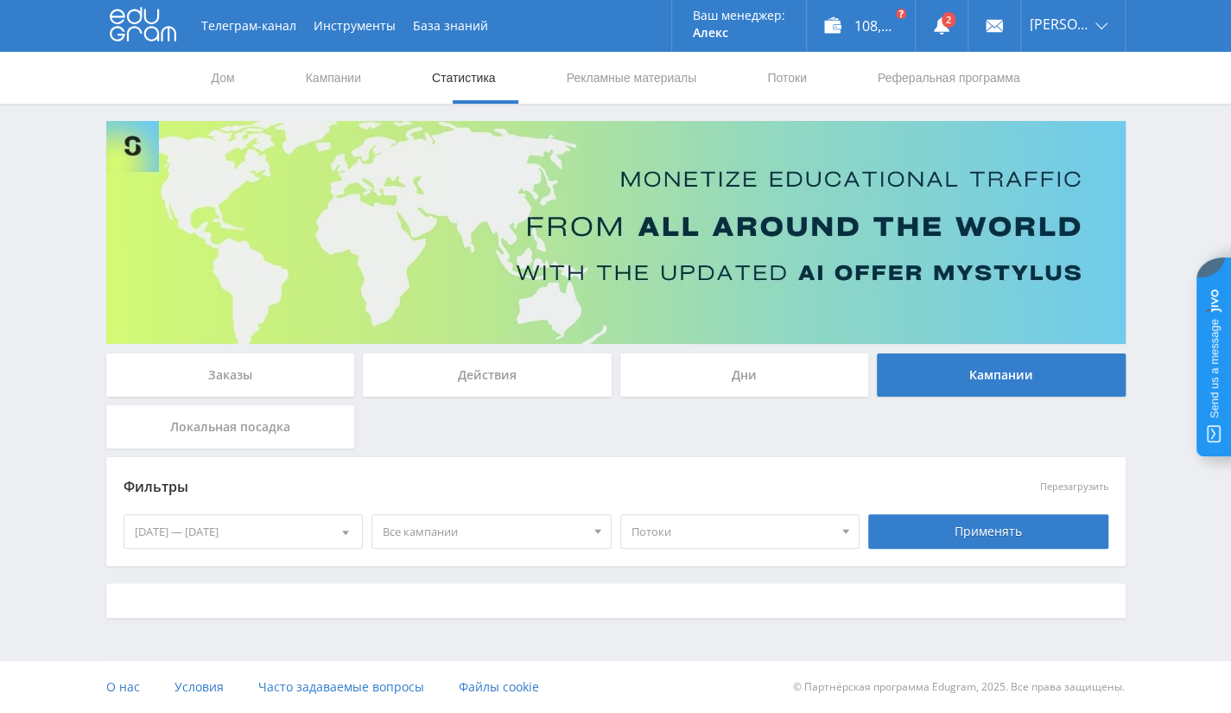
scroll to position [0, 0]
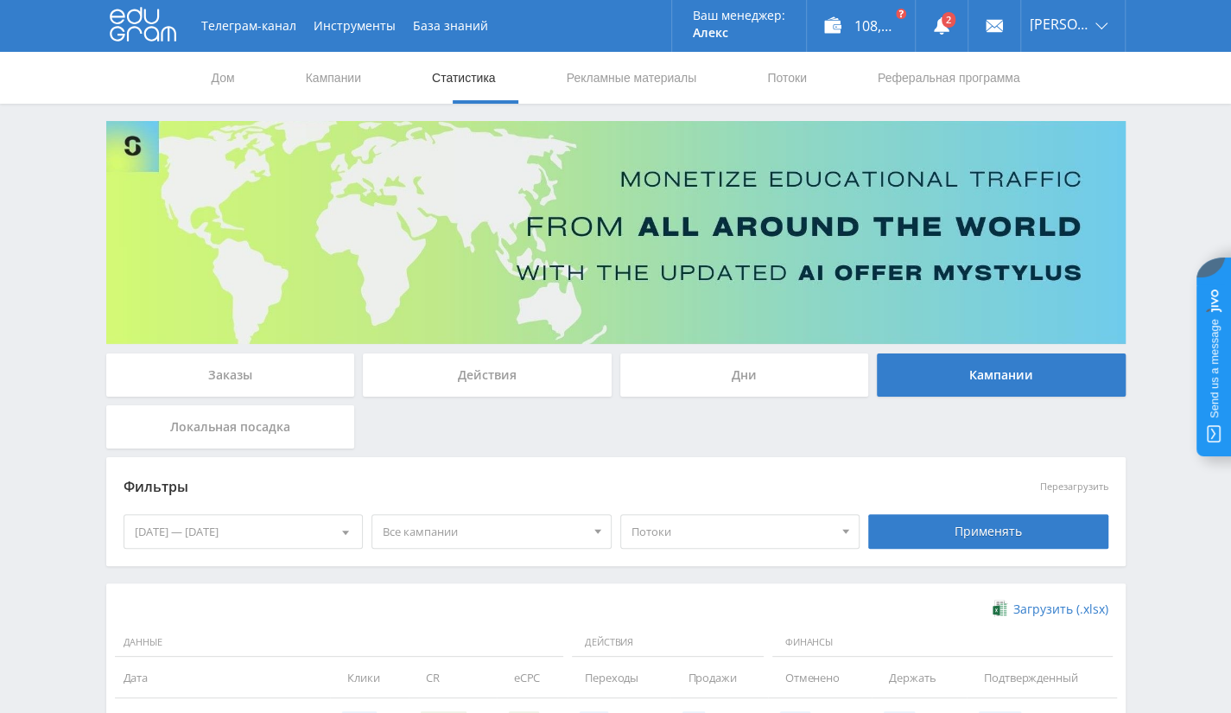
click at [682, 447] on div "Заказы Действия Дни Кампании Локальная посадка" at bounding box center [616, 405] width 1028 height 104
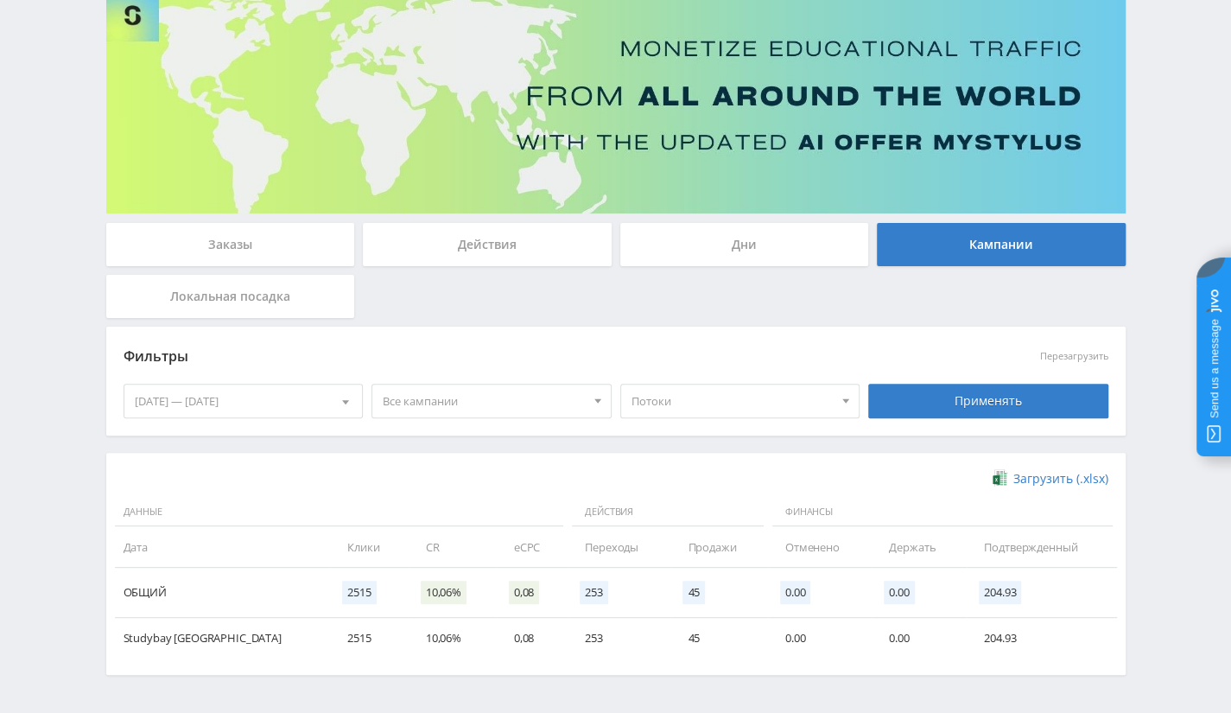
scroll to position [186, 0]
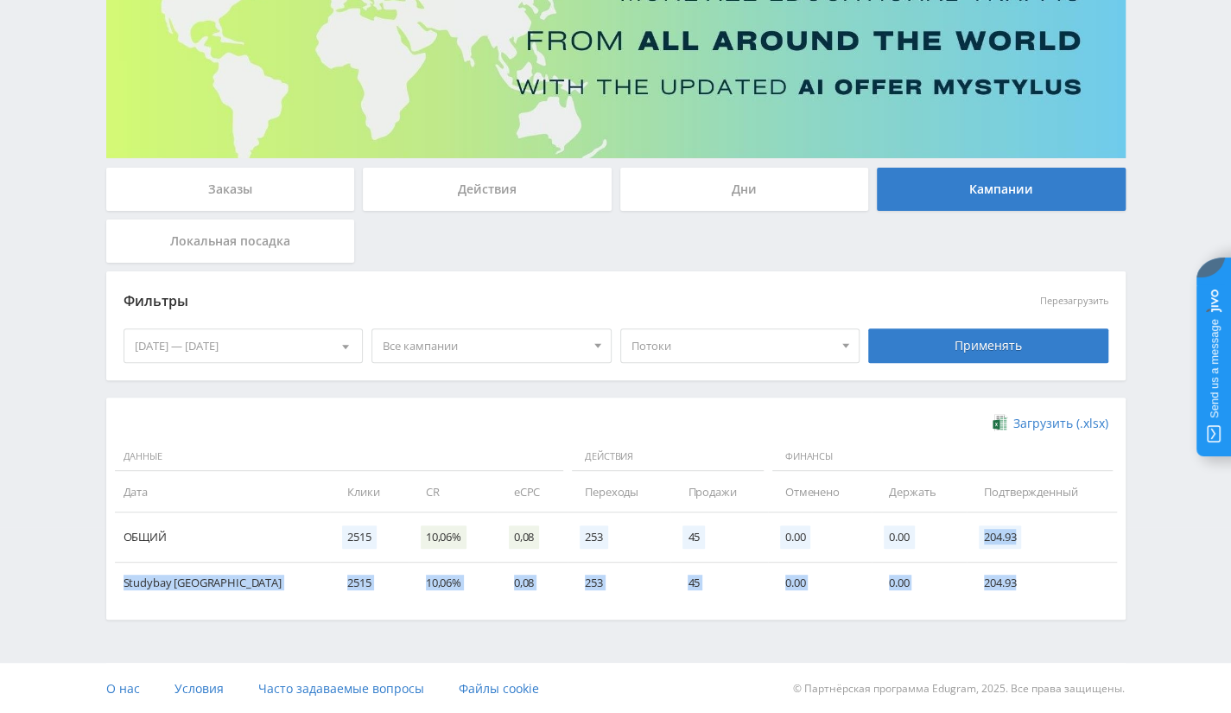
drag, startPoint x: 963, startPoint y: 536, endPoint x: 1018, endPoint y: 582, distance: 71.7
click at [1018, 582] on table "Данные Действия Финансы Дата Клики CR eCPC Переходы Продажи Отменено Держать По…" at bounding box center [616, 522] width 1002 height 161
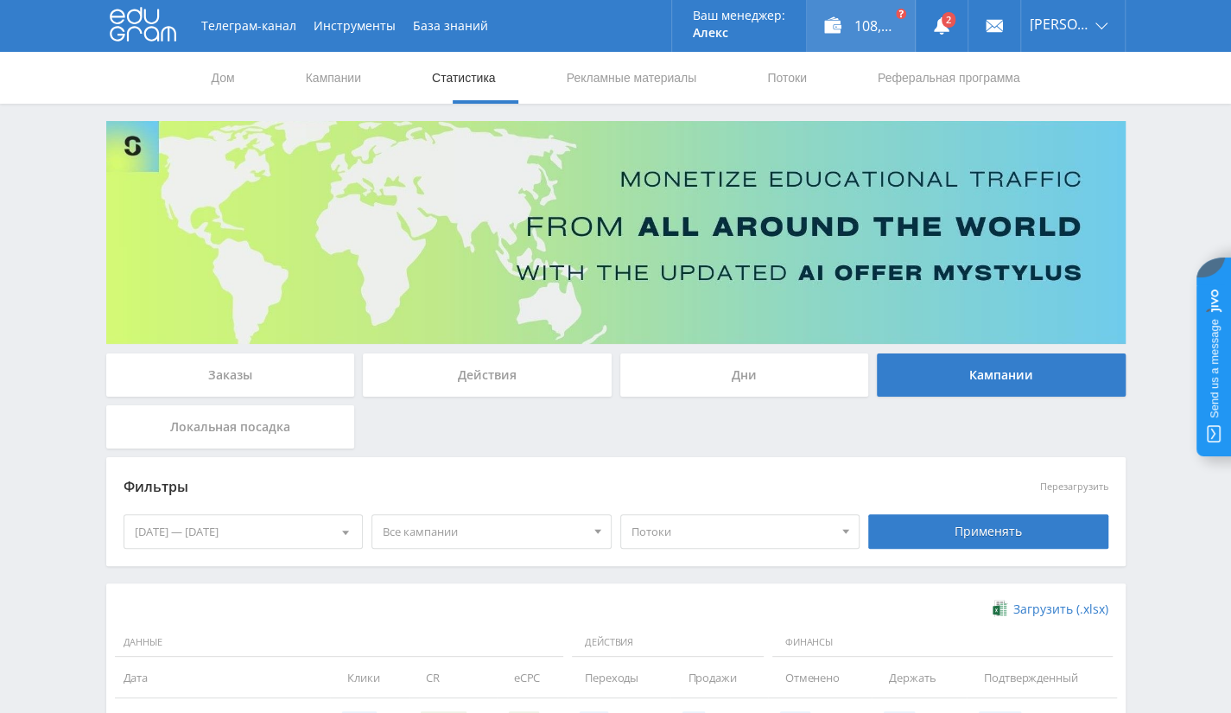
click at [866, 19] on font "108,47 долларов США" at bounding box center [927, 25] width 146 height 19
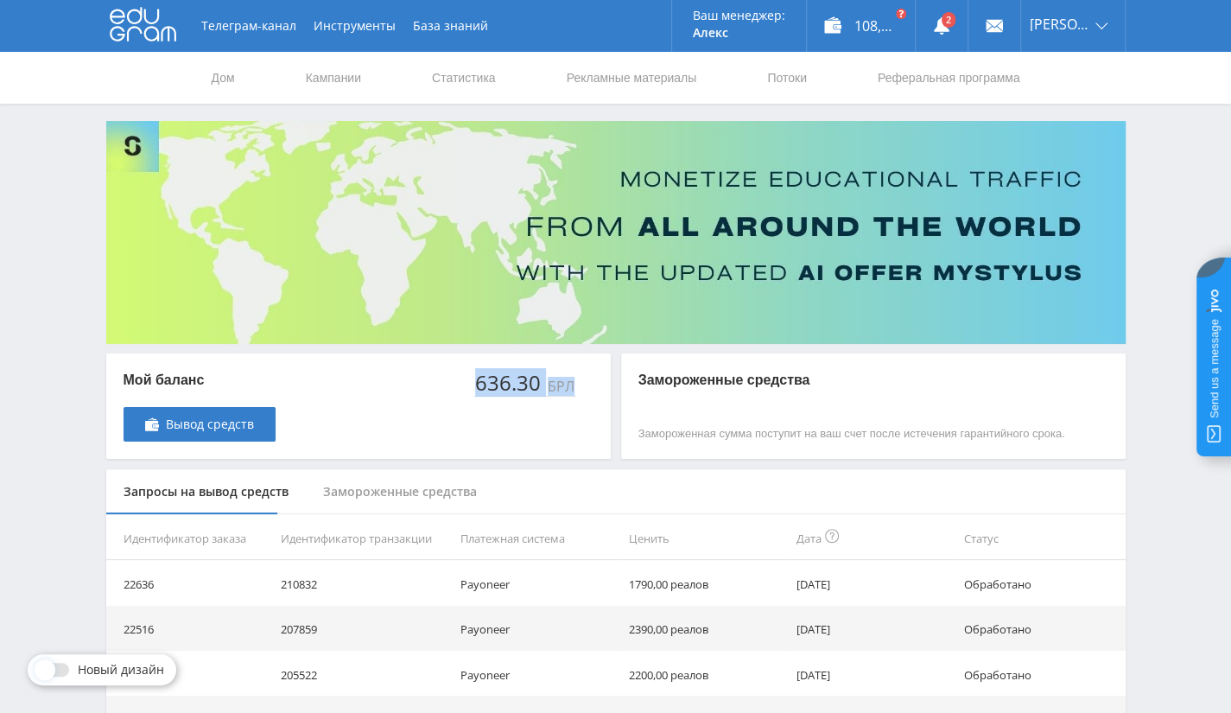
drag, startPoint x: 447, startPoint y: 391, endPoint x: 575, endPoint y: 384, distance: 128.0
click at [575, 384] on div "Мой баланс Вывод средств 636.30 БРЛ" at bounding box center [358, 405] width 504 height 105
copy div "636.30 БРЛ"
click at [1066, 133] on font "Выйти" at bounding box center [1049, 131] width 39 height 16
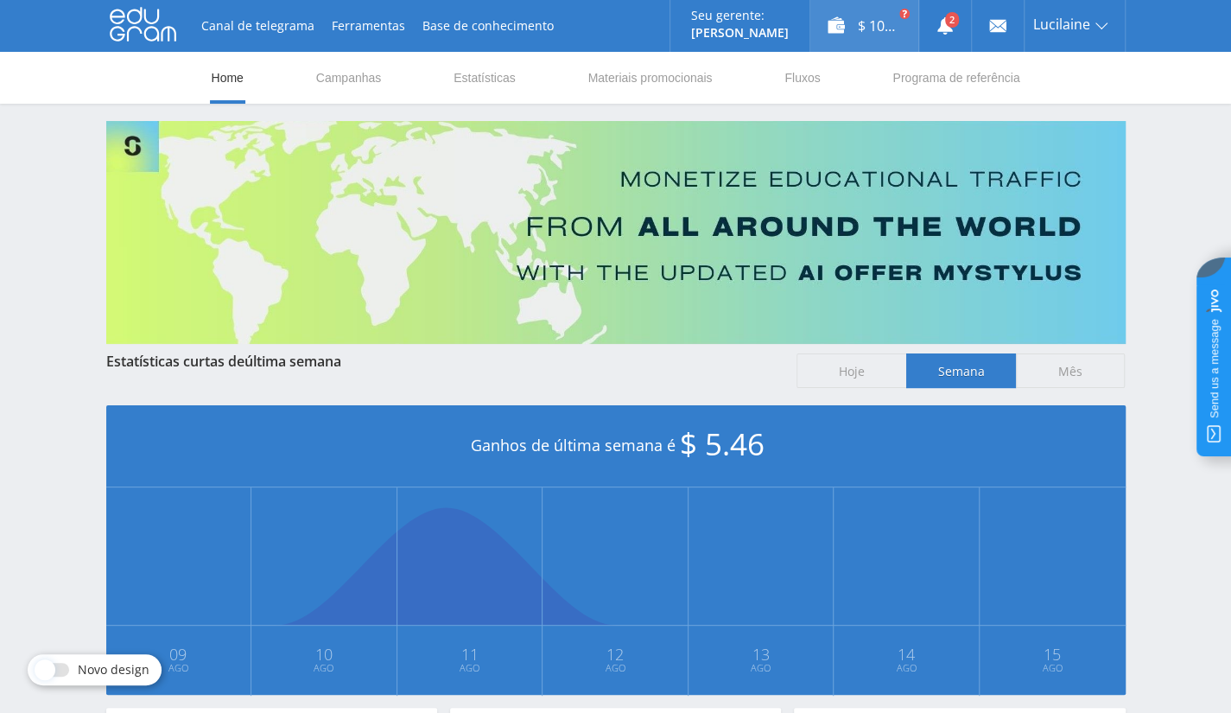
click at [891, 35] on div "$ 108.47" at bounding box center [864, 26] width 108 height 52
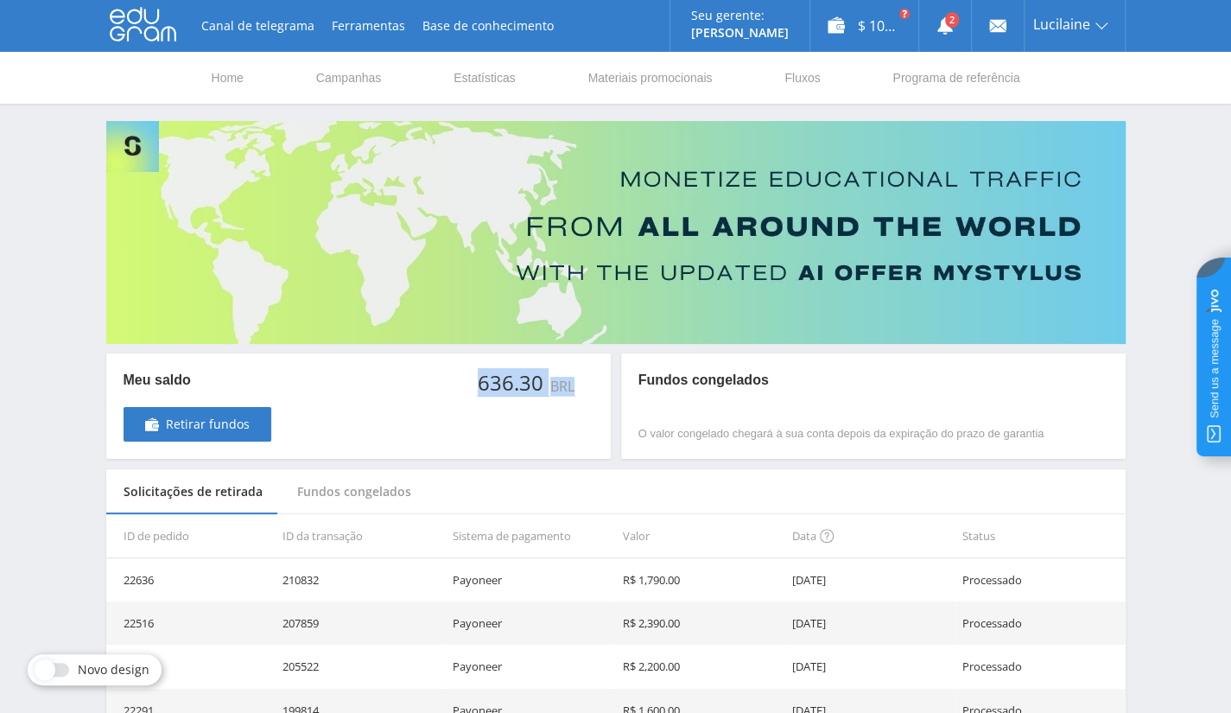
drag, startPoint x: 461, startPoint y: 374, endPoint x: 596, endPoint y: 372, distance: 134.8
click at [596, 372] on div "Meu saldo Retirar fundos 636.30 BRL" at bounding box center [358, 405] width 504 height 105
copy div "636.30 BRL"
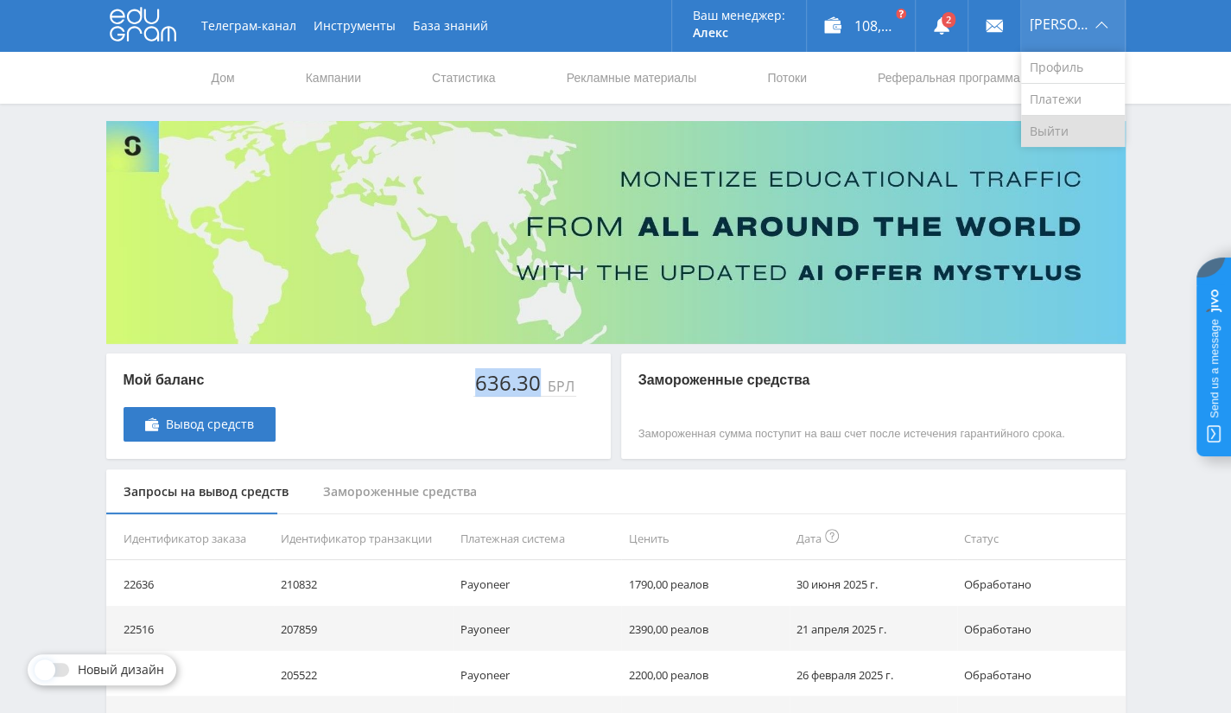
click at [1052, 134] on font "Выйти" at bounding box center [1049, 131] width 39 height 16
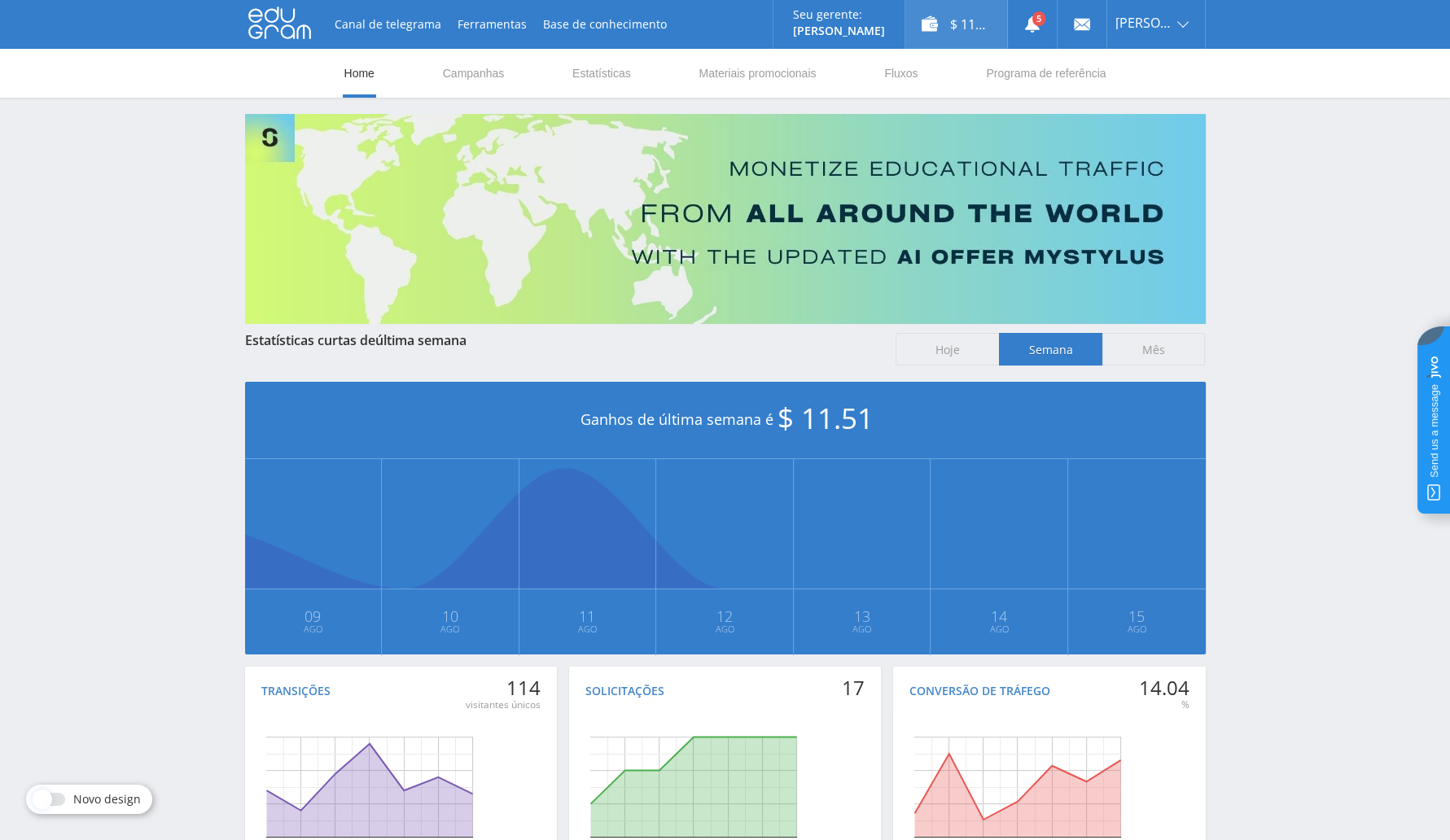
click at [952, 34] on div "$ 115.01" at bounding box center [957, 25] width 102 height 49
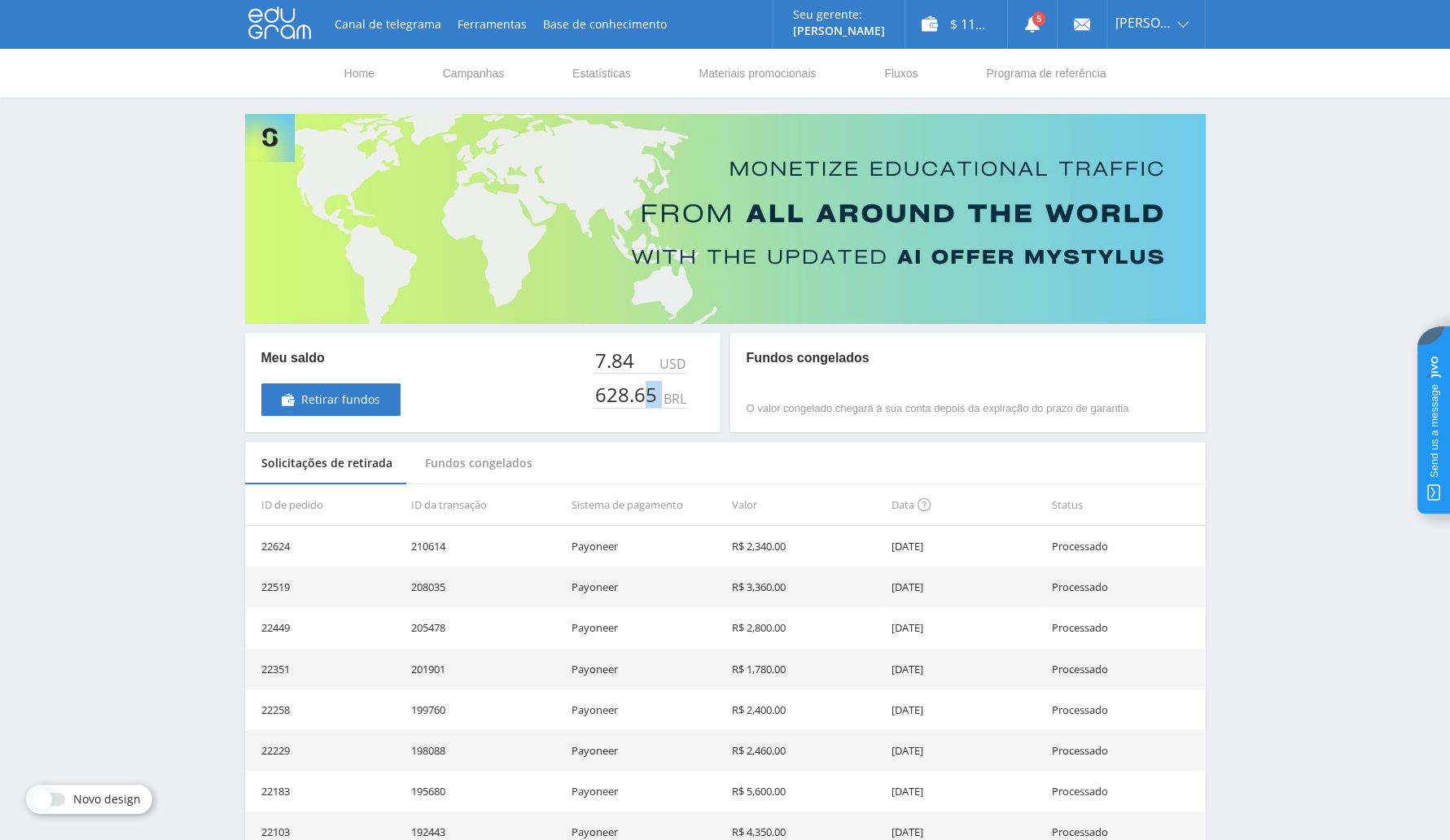
drag, startPoint x: 658, startPoint y: 395, endPoint x: 645, endPoint y: 394, distance: 13.0
click at [645, 394] on div "628.65 BRL" at bounding box center [641, 390] width 94 height 35
drag, startPoint x: 693, startPoint y: 385, endPoint x: 585, endPoint y: 388, distance: 108.0
click at [585, 388] on div "Meu saldo Retirar fundos 7.84 USD 628.65 BRL" at bounding box center [483, 382] width 475 height 99
copy div "628.65 BRL"
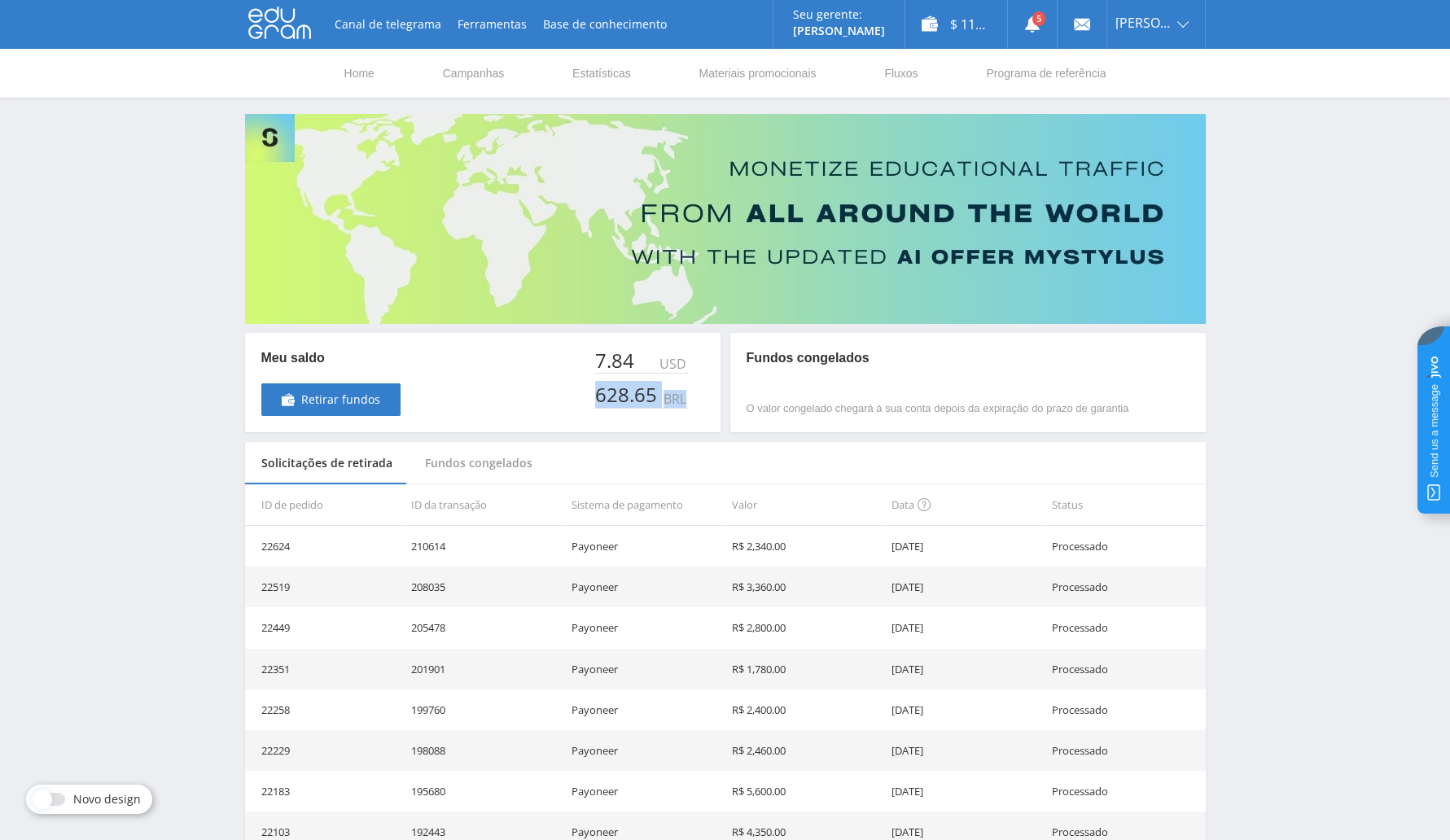
copy div "628.65 BRL"
click at [1158, 115] on link "Sair" at bounding box center [1157, 124] width 98 height 29
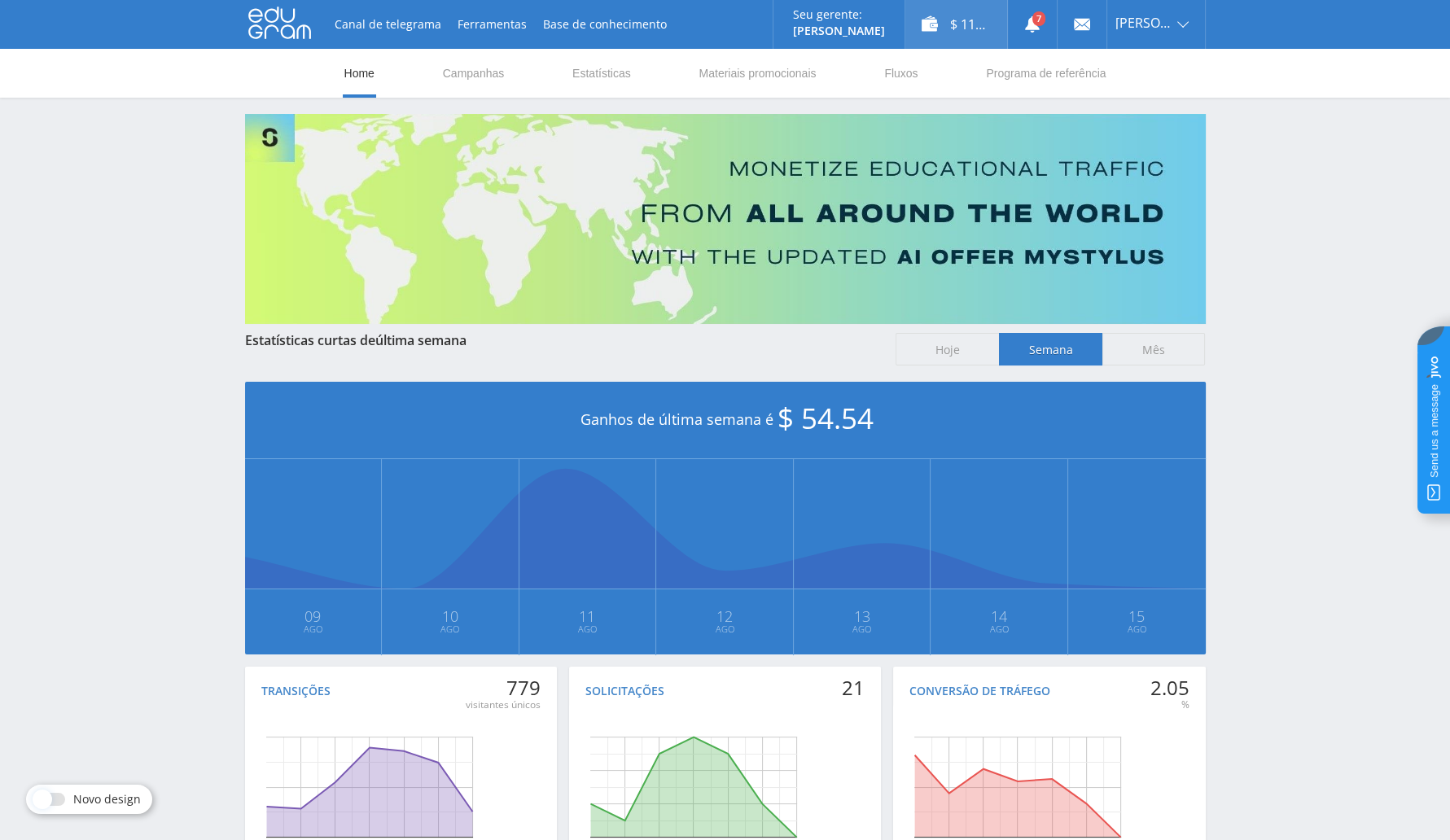
click at [969, 33] on div "$ 110.34" at bounding box center [957, 25] width 102 height 49
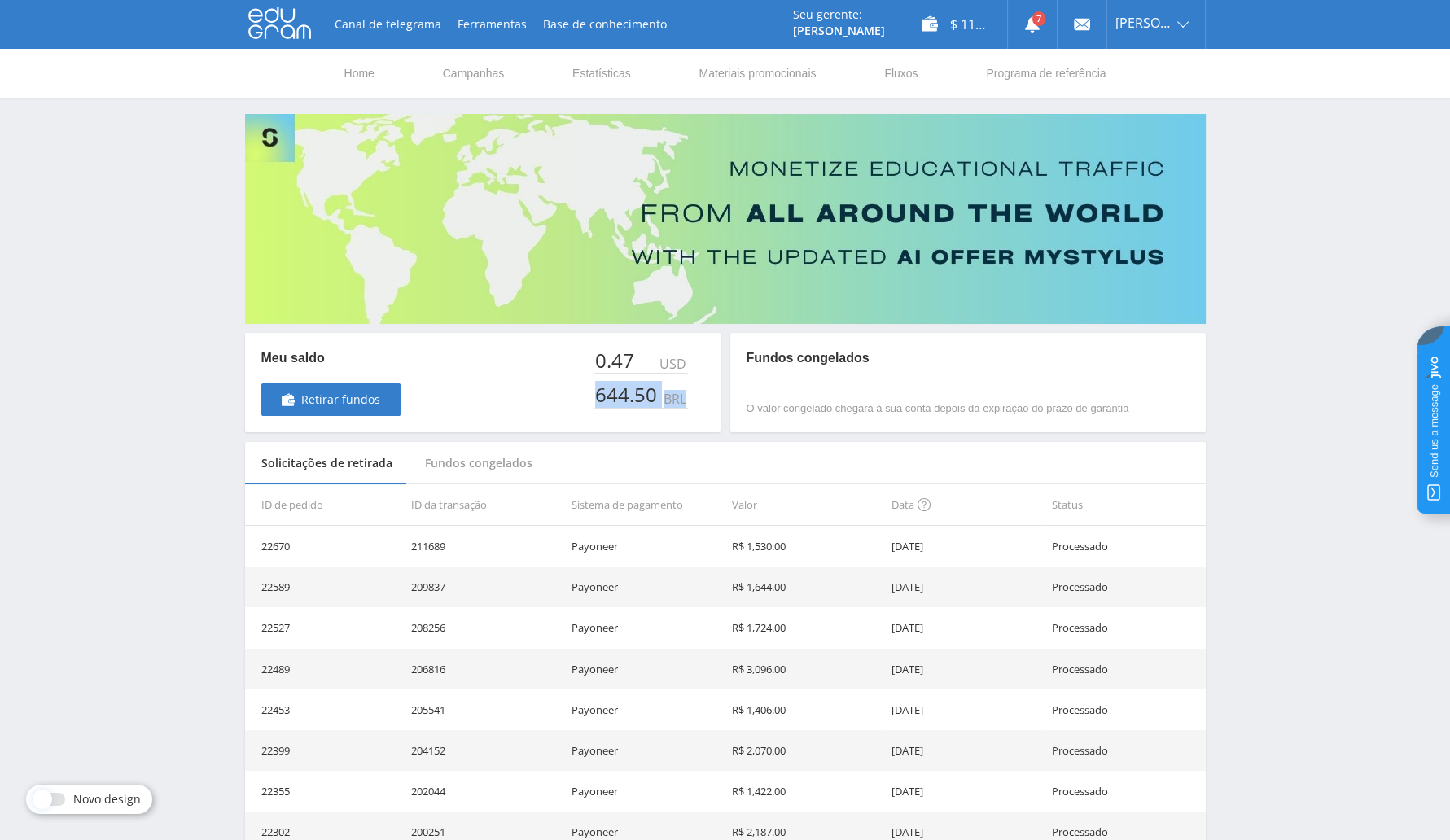
drag, startPoint x: 585, startPoint y: 389, endPoint x: 667, endPoint y: 385, distance: 82.1
click at [694, 409] on div "Meu saldo Retirar fundos 0.47 USD 644.50 BRL" at bounding box center [483, 382] width 475 height 99
copy div "644.50 BRL"
drag, startPoint x: 1177, startPoint y: 127, endPoint x: 1100, endPoint y: 107, distance: 79.6
click at [1175, 126] on link "Sair" at bounding box center [1157, 124] width 98 height 29
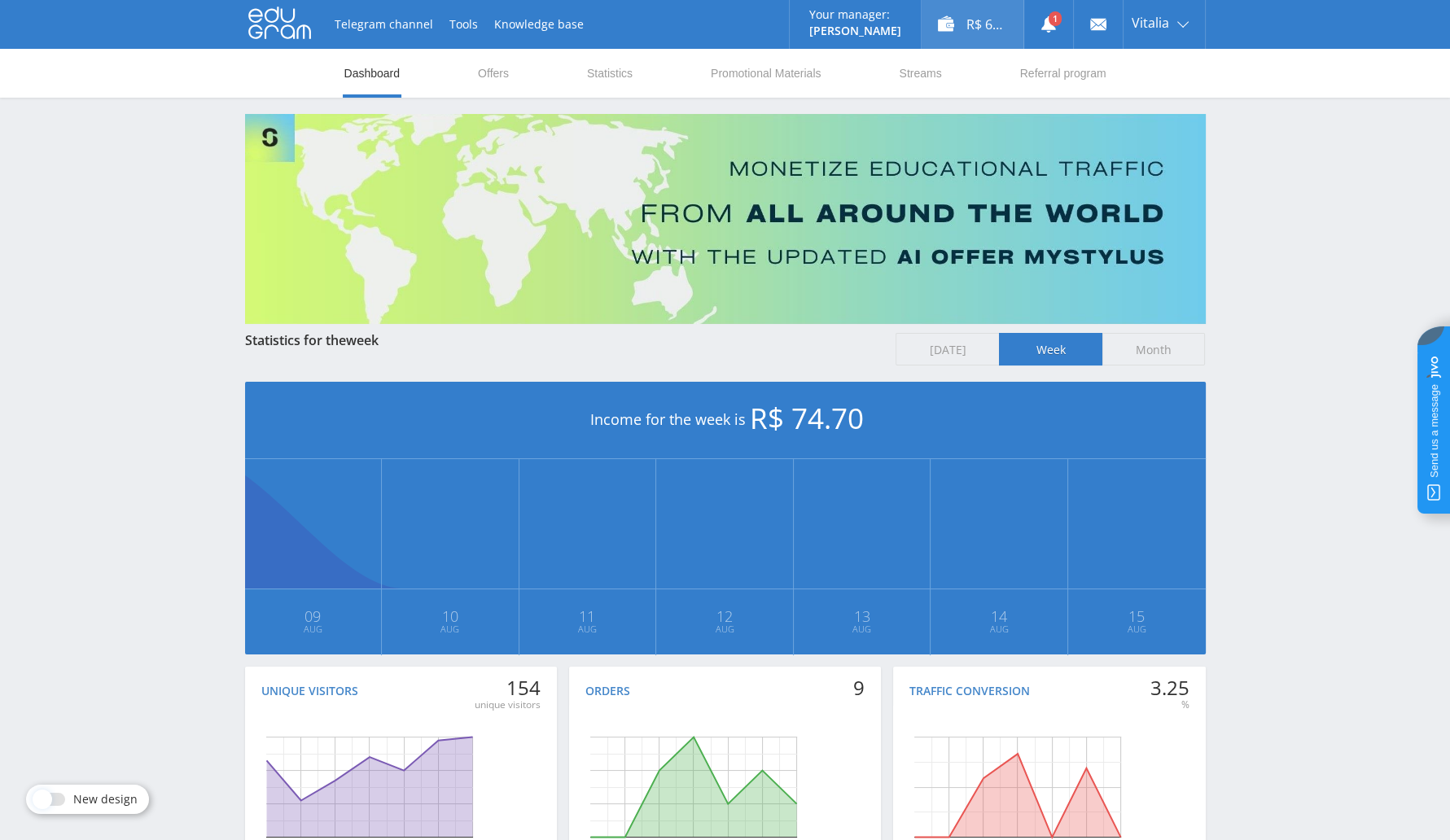
click at [988, 31] on div "R$ 6,193.10" at bounding box center [973, 25] width 102 height 49
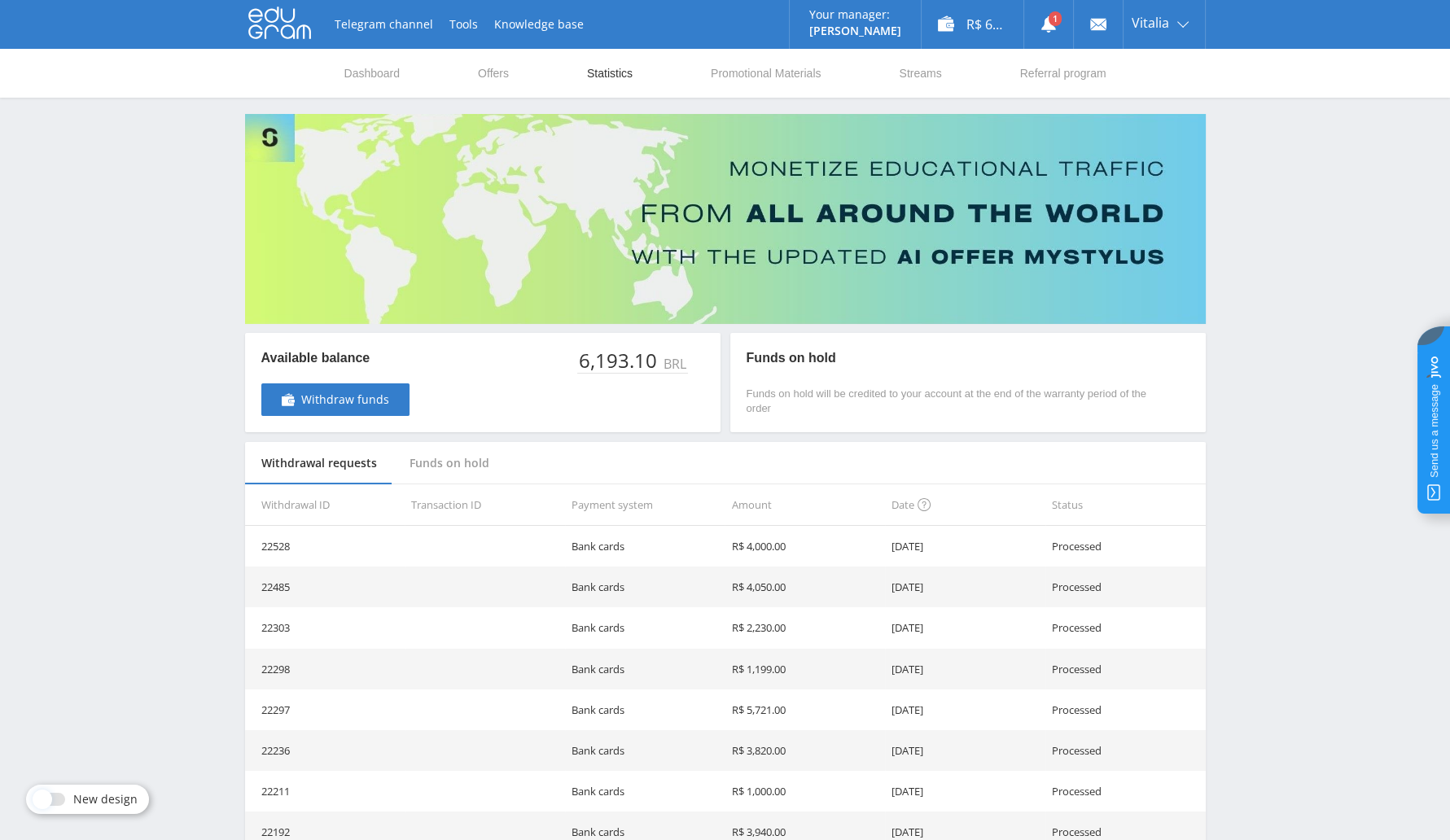
click at [598, 86] on link "Statistics" at bounding box center [610, 74] width 49 height 49
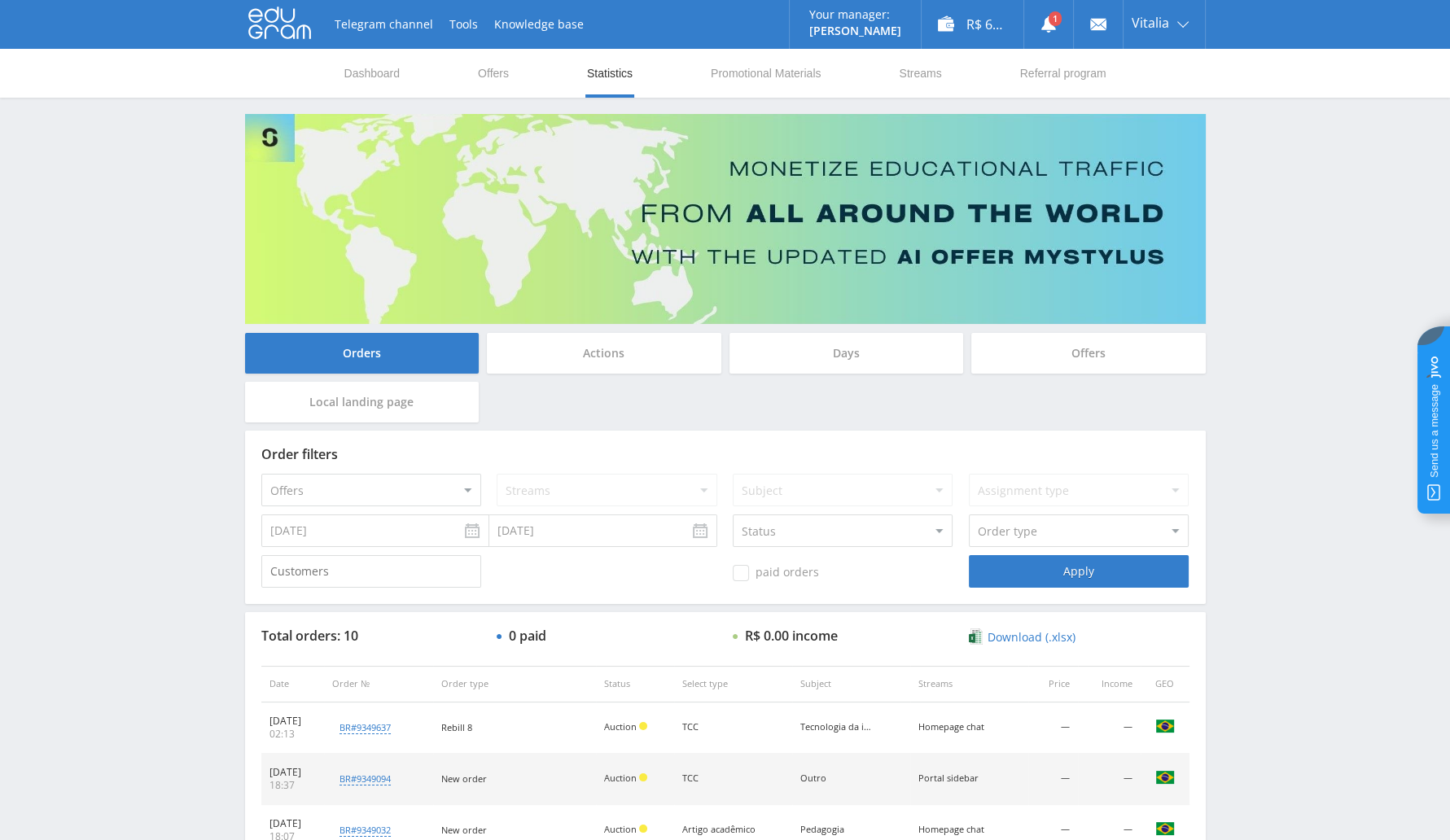
click at [402, 526] on input "[DATE]" at bounding box center [375, 531] width 228 height 33
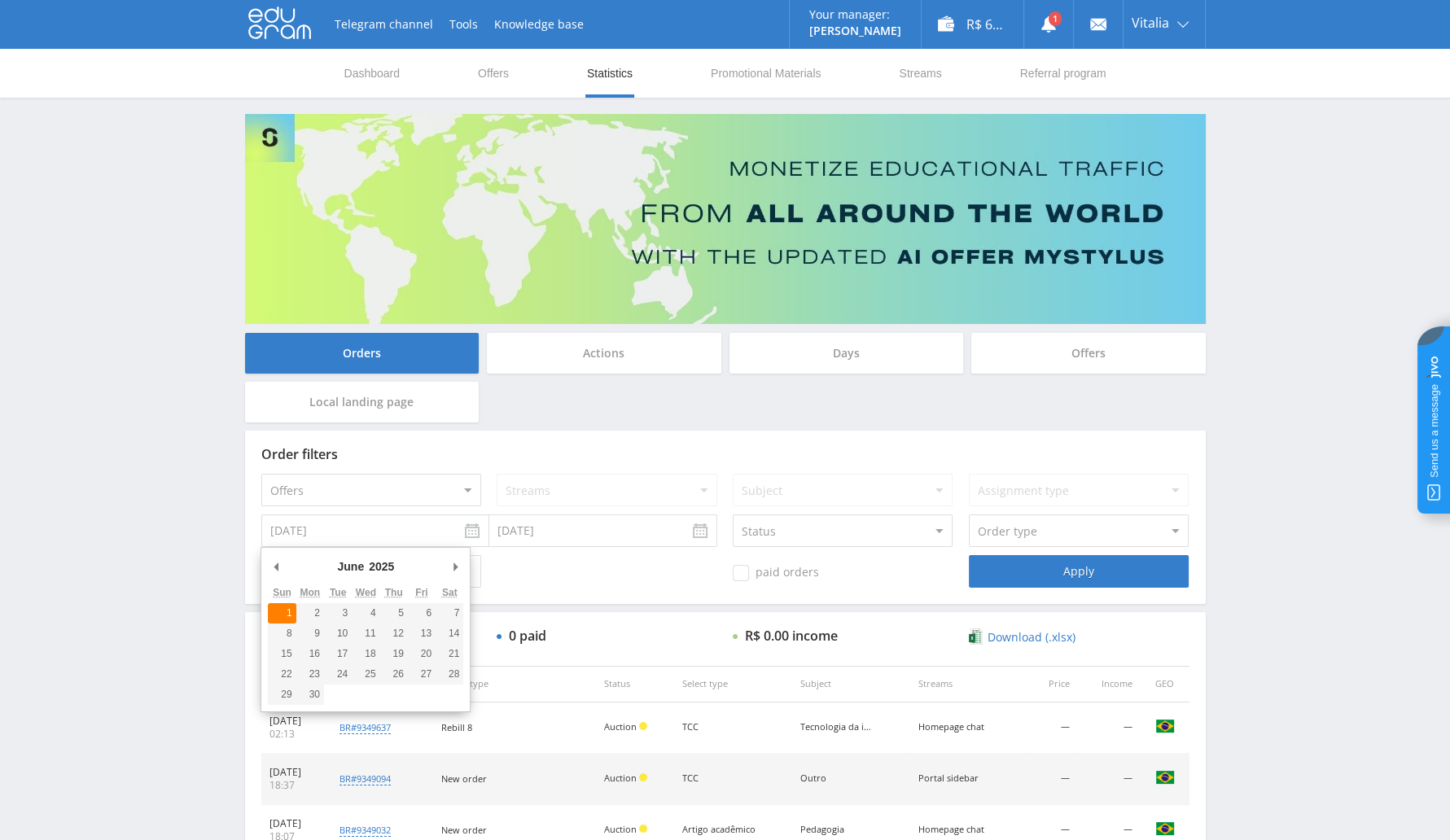
type input "[DATE]"
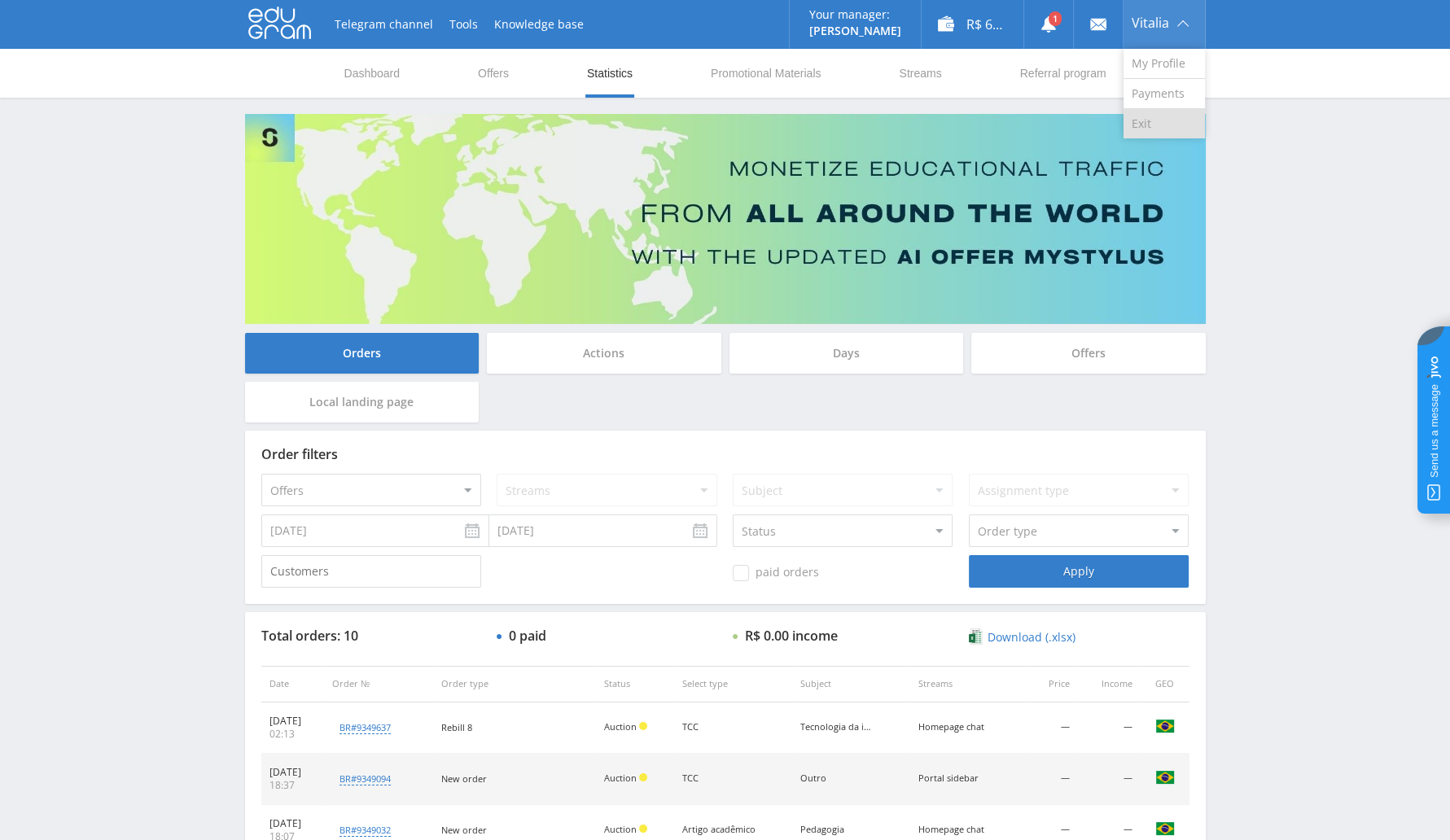
click at [1148, 116] on link "Exit" at bounding box center [1164, 124] width 81 height 29
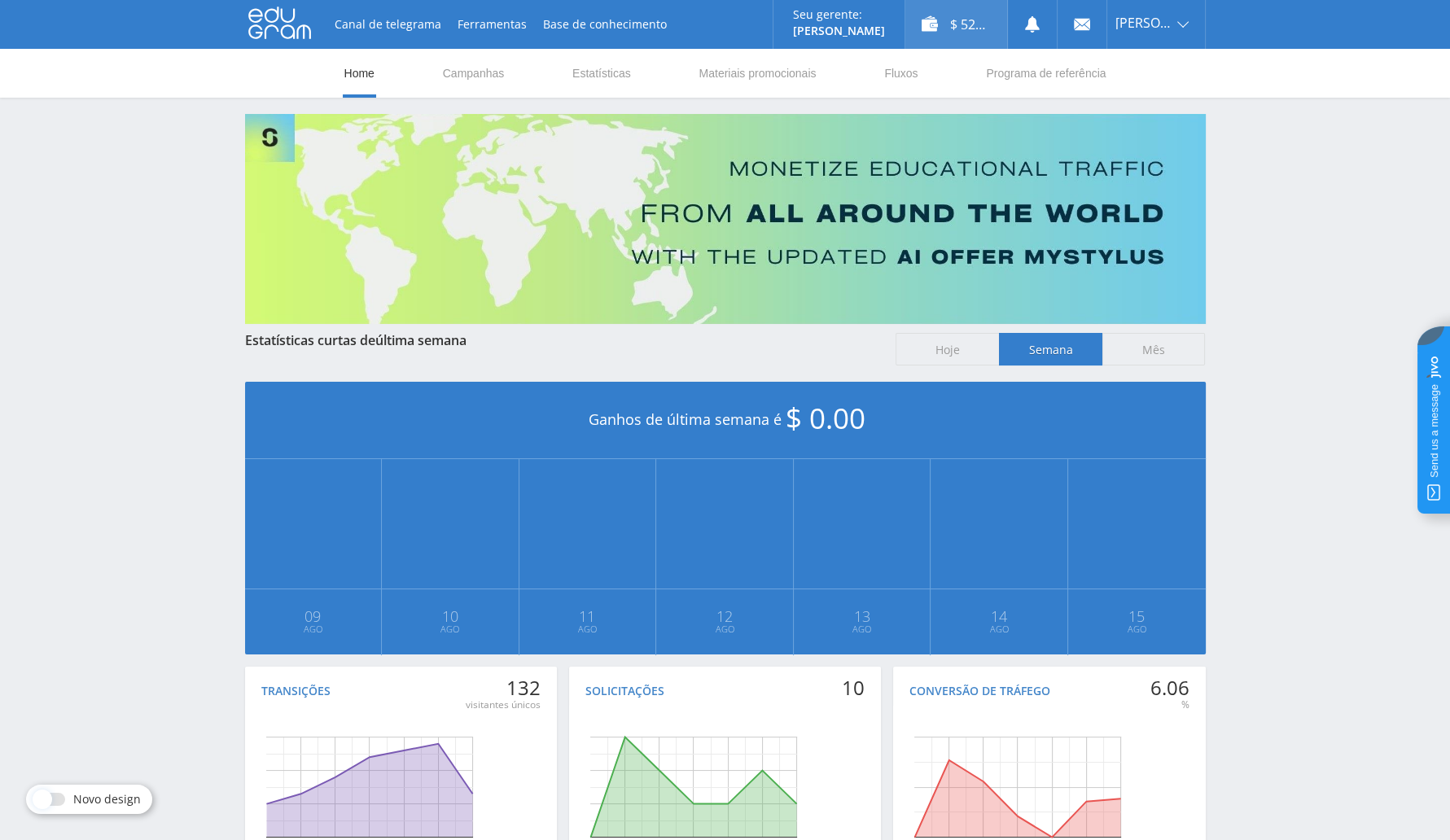
click at [961, 33] on div "$ 52.39" at bounding box center [957, 25] width 102 height 49
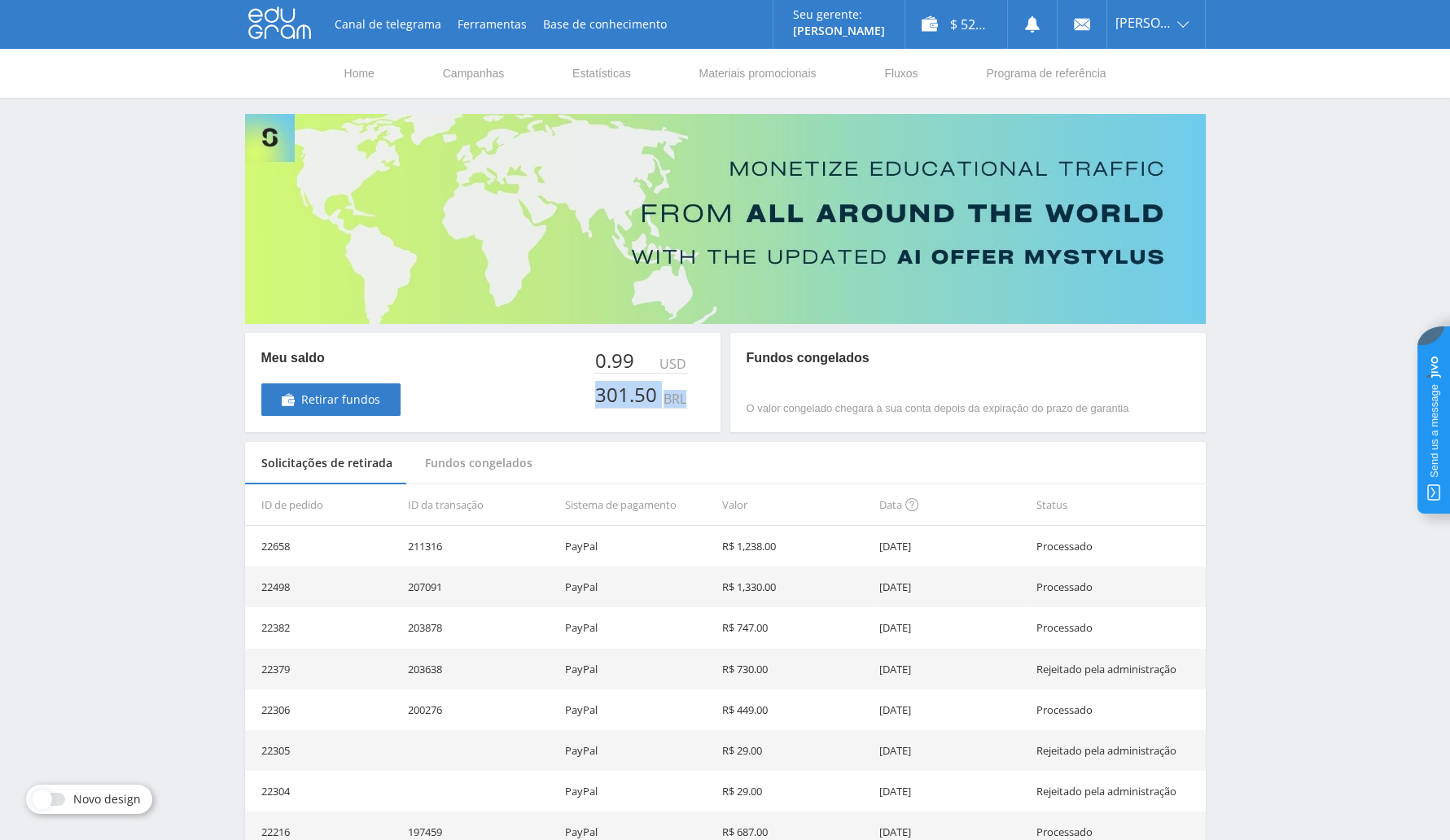
drag, startPoint x: 702, startPoint y: 409, endPoint x: 562, endPoint y: 409, distance: 140.0
click at [562, 409] on div "Meu saldo Retirar fundos 0.99 USD 301.50 BRL" at bounding box center [483, 382] width 475 height 99
copy div "301.50 BRL"
click at [1154, 135] on link "Sair" at bounding box center [1157, 124] width 98 height 29
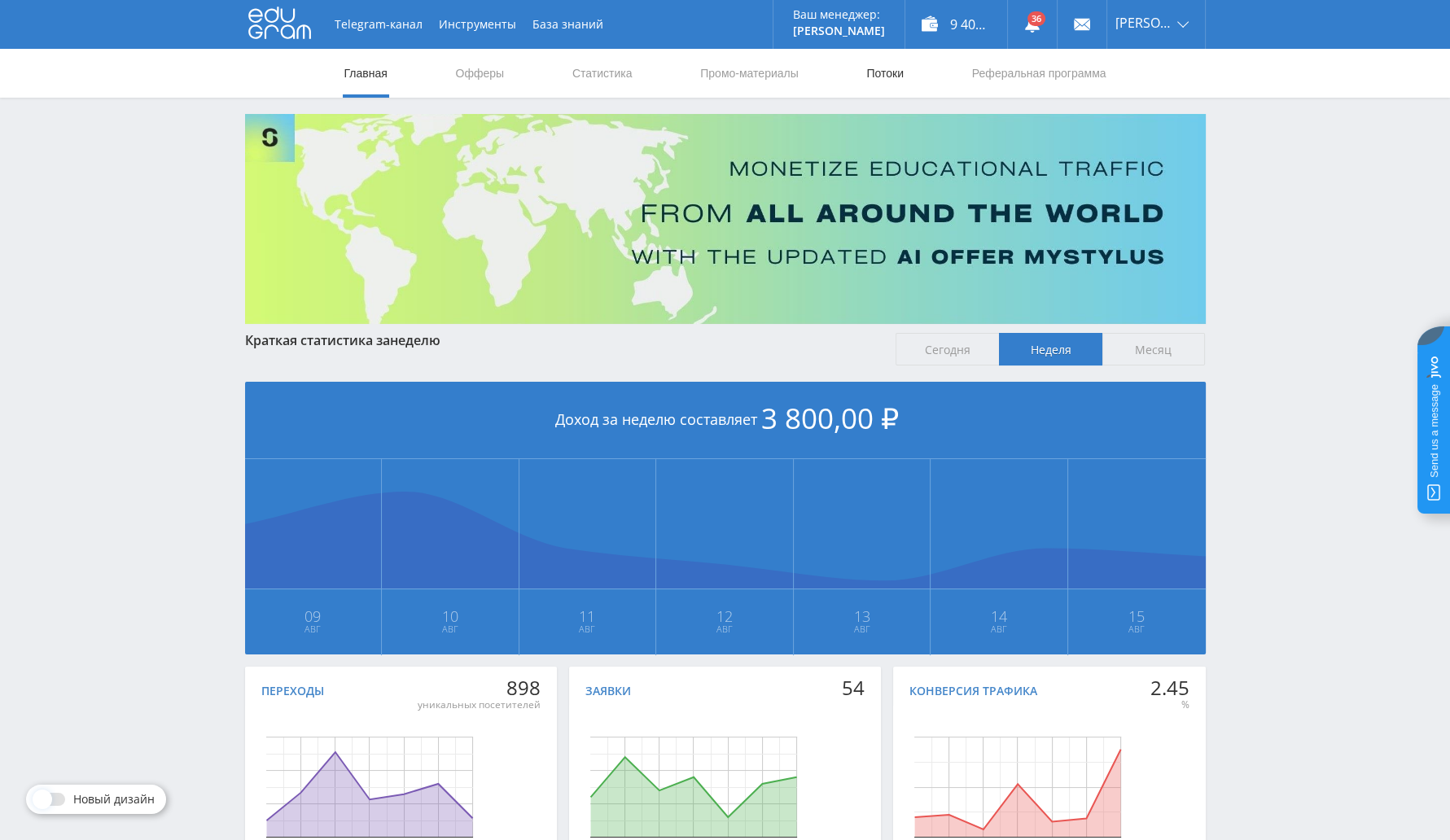
click at [882, 69] on link "Потоки" at bounding box center [884, 74] width 41 height 49
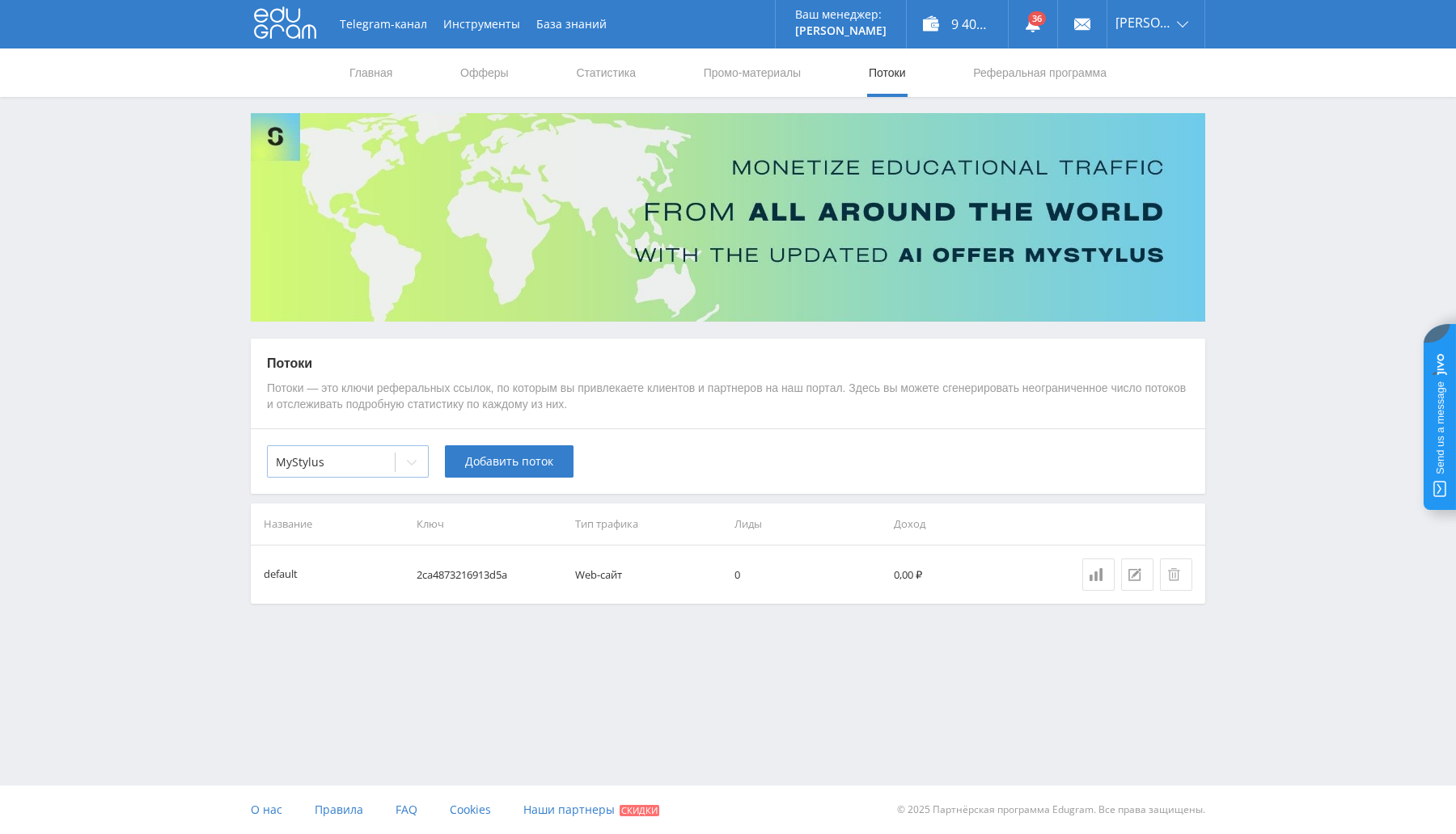
click at [390, 472] on div "MyStylus" at bounding box center [331, 462] width 127 height 22
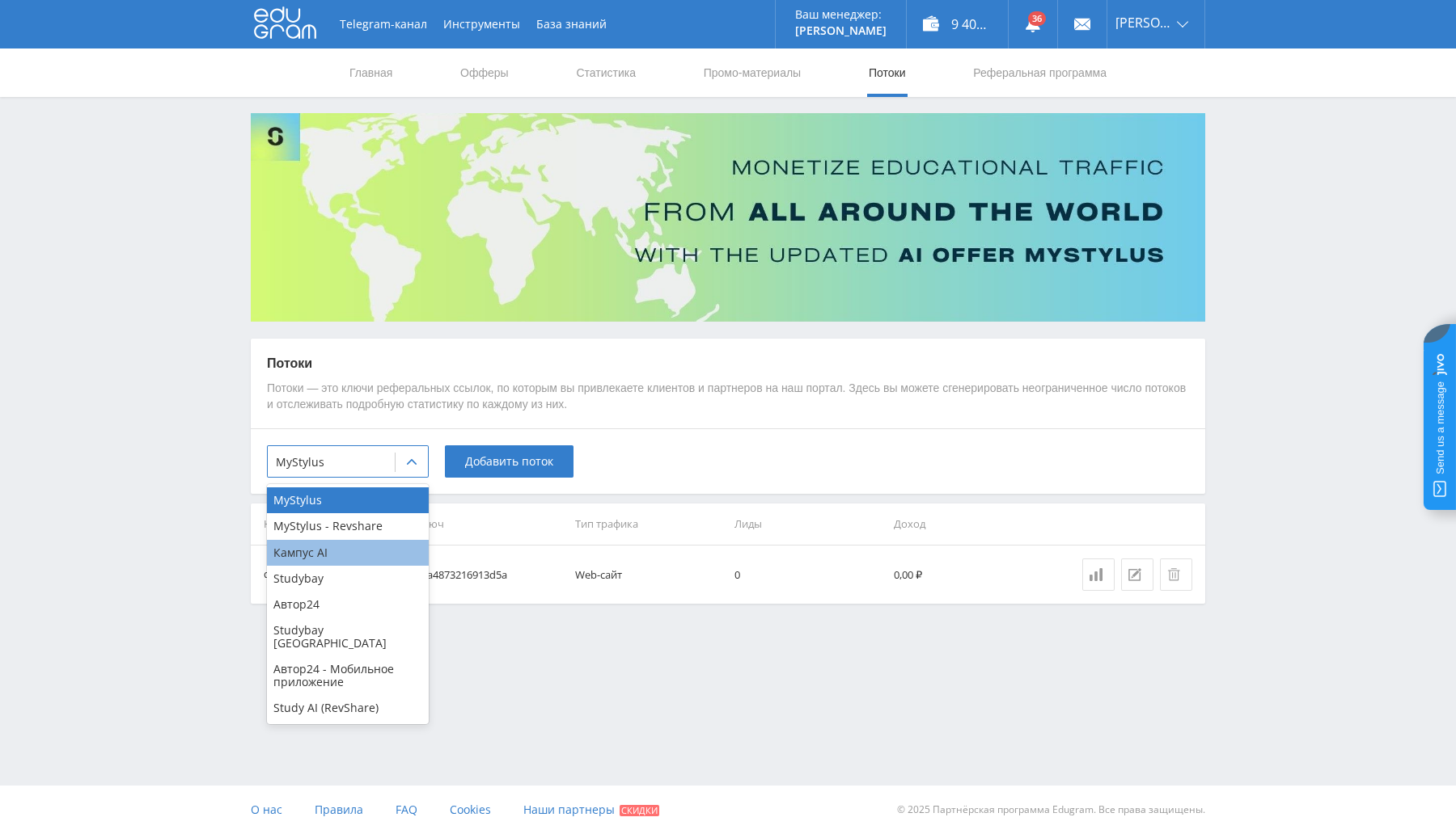
click at [361, 551] on div "Кампус AI" at bounding box center [347, 553] width 162 height 26
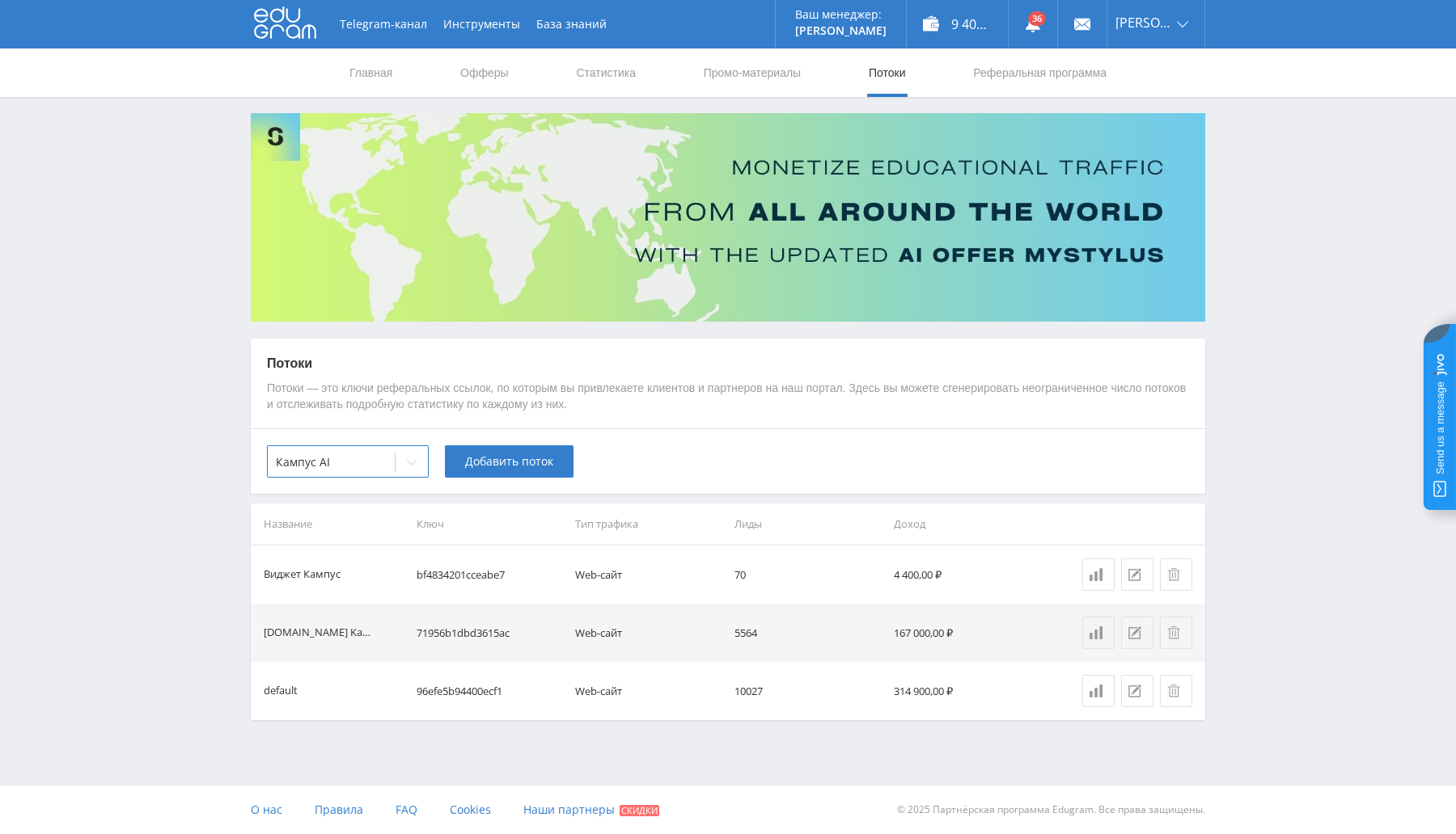
click at [470, 634] on td "71956b1dbd3615ac" at bounding box center [490, 633] width 159 height 58
copy td "71956b1dbd3615ac"
click at [509, 632] on td "71956b1dbd3615ac" at bounding box center [490, 633] width 159 height 58
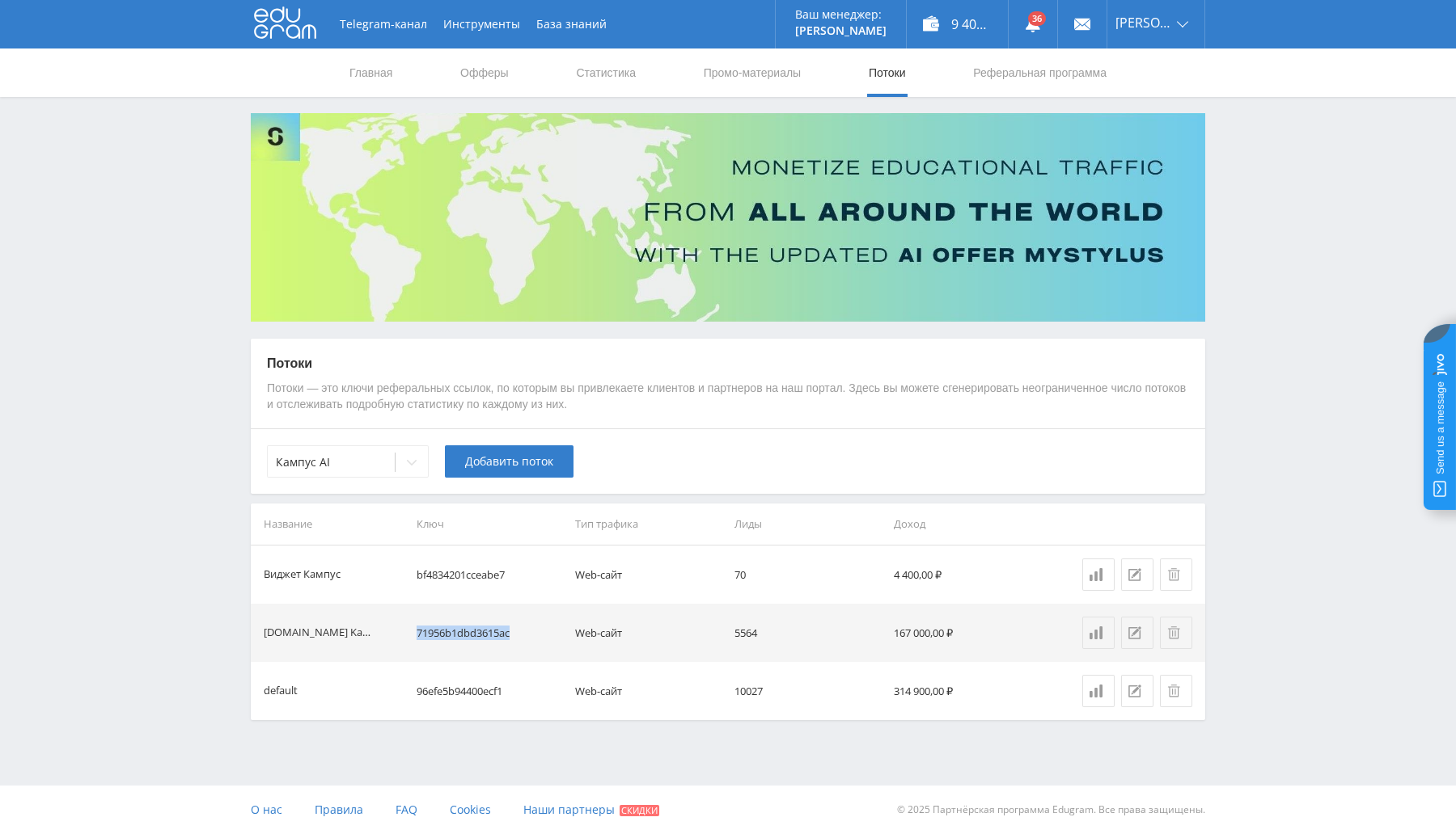
drag, startPoint x: 418, startPoint y: 633, endPoint x: 513, endPoint y: 628, distance: 95.1
click at [513, 628] on td "71956b1dbd3615ac" at bounding box center [490, 633] width 159 height 58
copy td "71956b1dbd3615ac"
click at [478, 565] on td "bf4834201cceabe7" at bounding box center [490, 575] width 159 height 58
click at [1148, 112] on link "Выход" at bounding box center [1156, 123] width 97 height 29
